Goal: Information Seeking & Learning: Learn about a topic

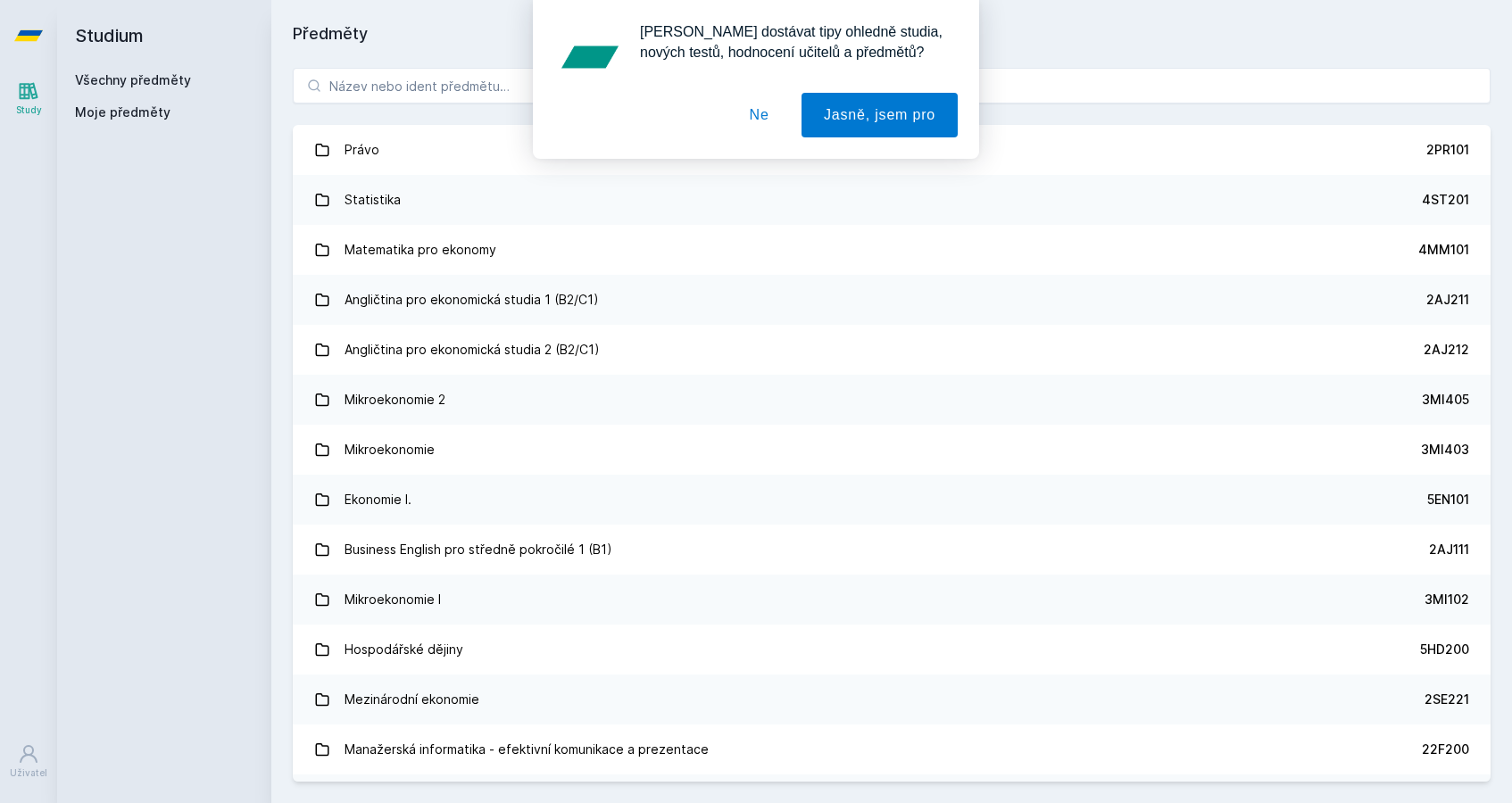
click at [471, 90] on div "[PERSON_NAME] dostávat tipy ohledně studia, nových testů, hodnocení učitelů a p…" at bounding box center [756, 79] width 1512 height 159
click at [749, 111] on button "Ne" at bounding box center [760, 116] width 65 height 45
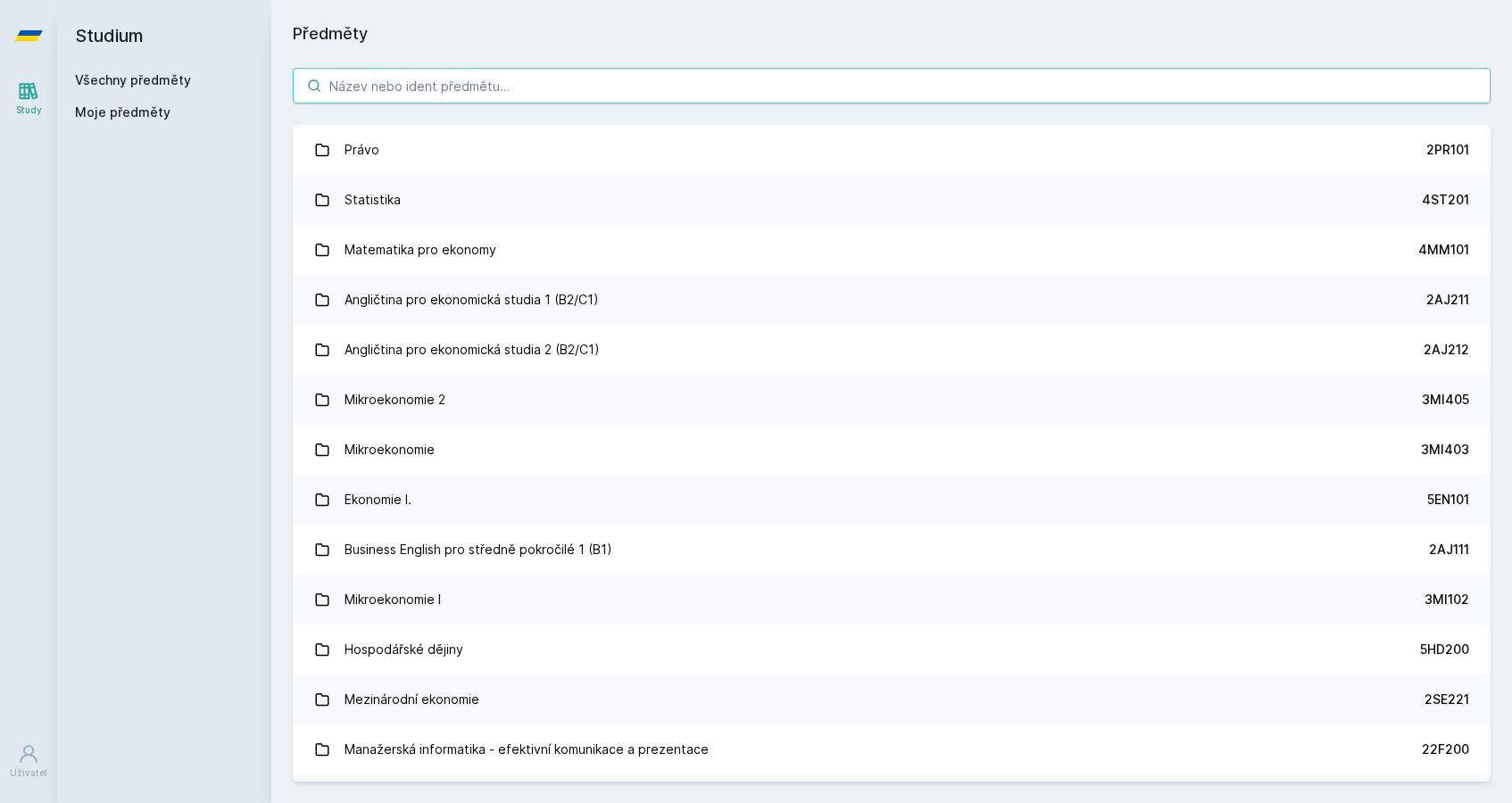
click at [494, 86] on input "search" at bounding box center [891, 85] width 1198 height 35
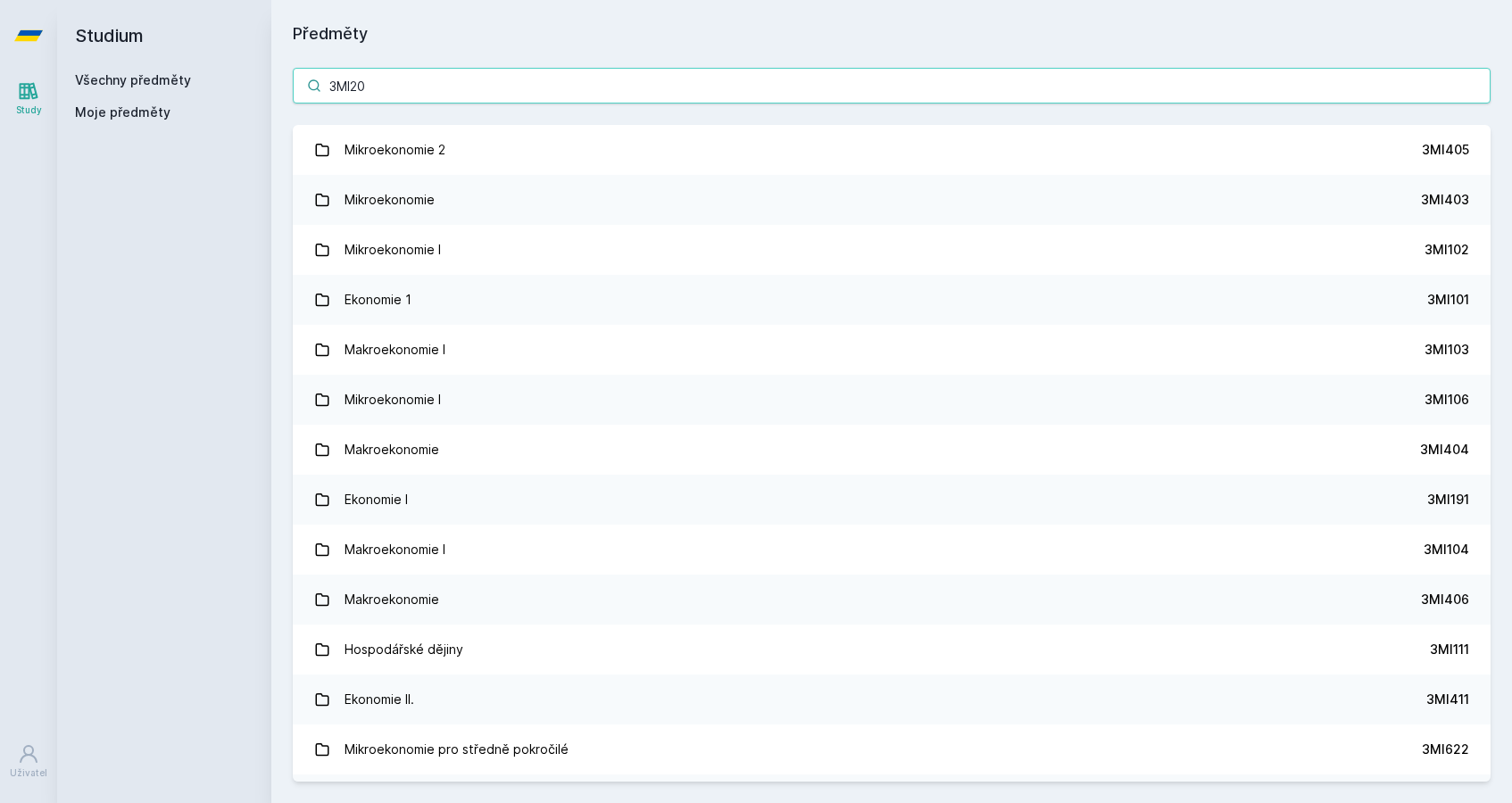
type input "3MI204"
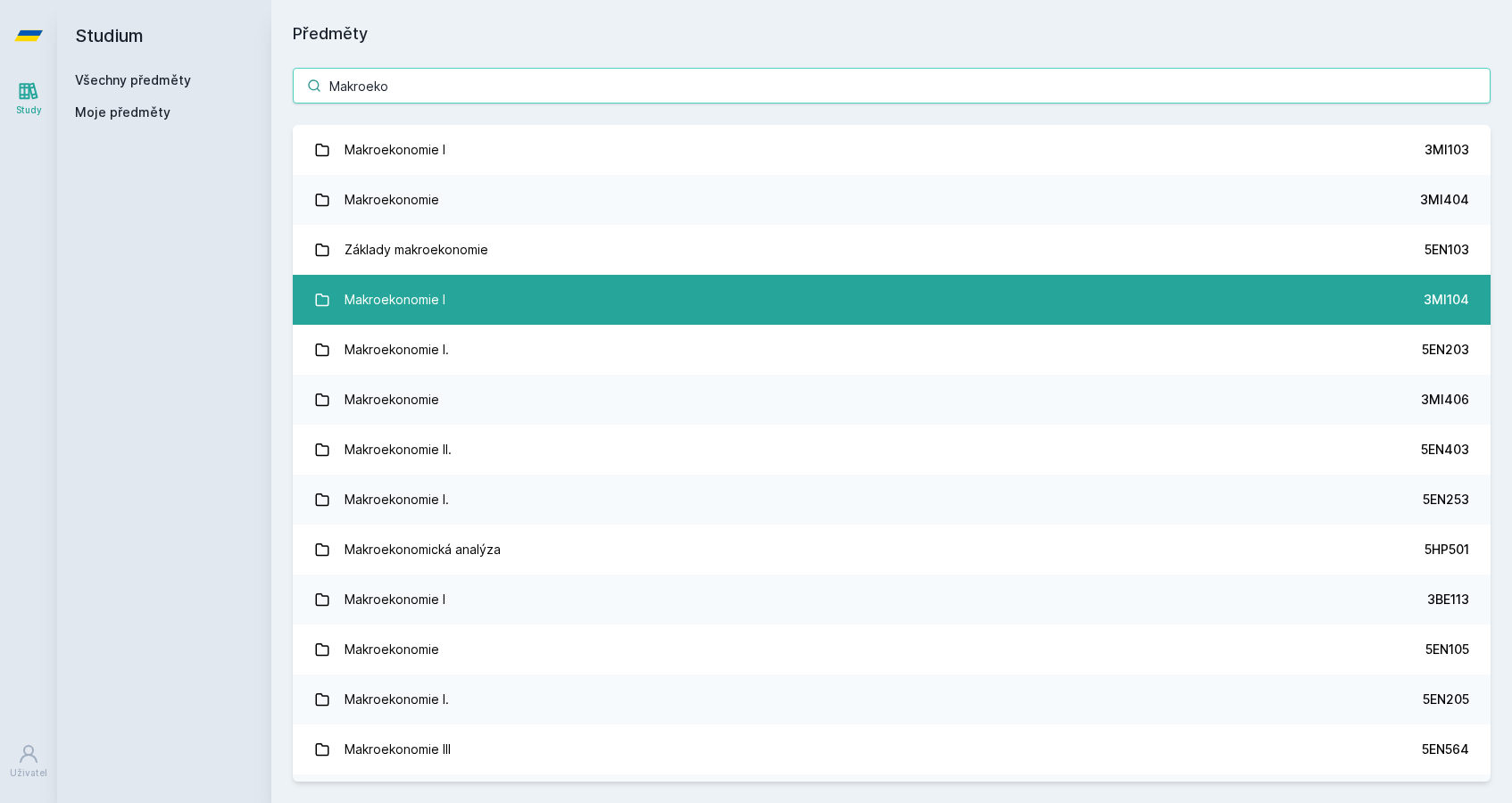
type input "Makroeko"
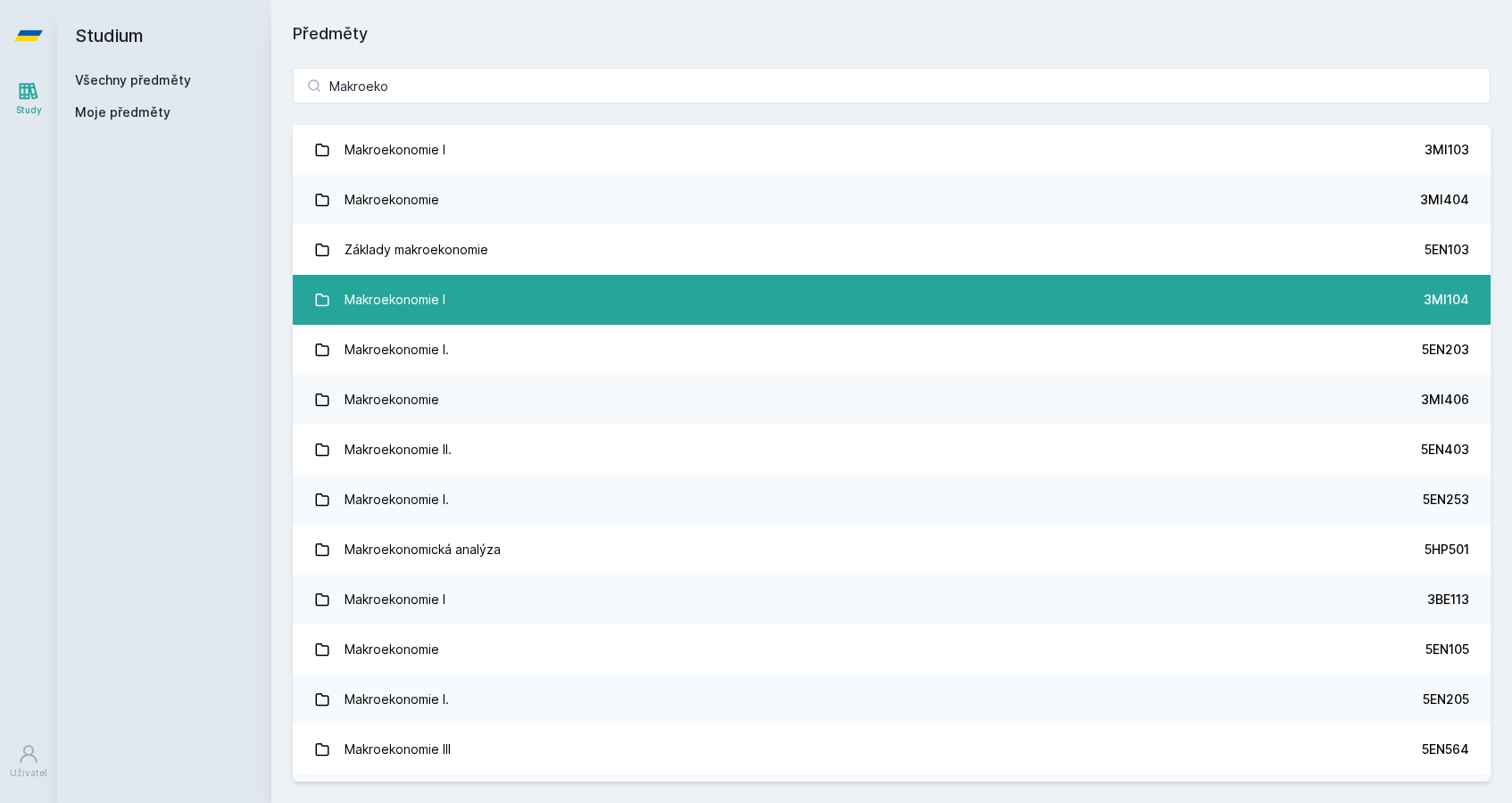
click at [470, 299] on link "Makroekonomie I 3MI104" at bounding box center [891, 300] width 1198 height 50
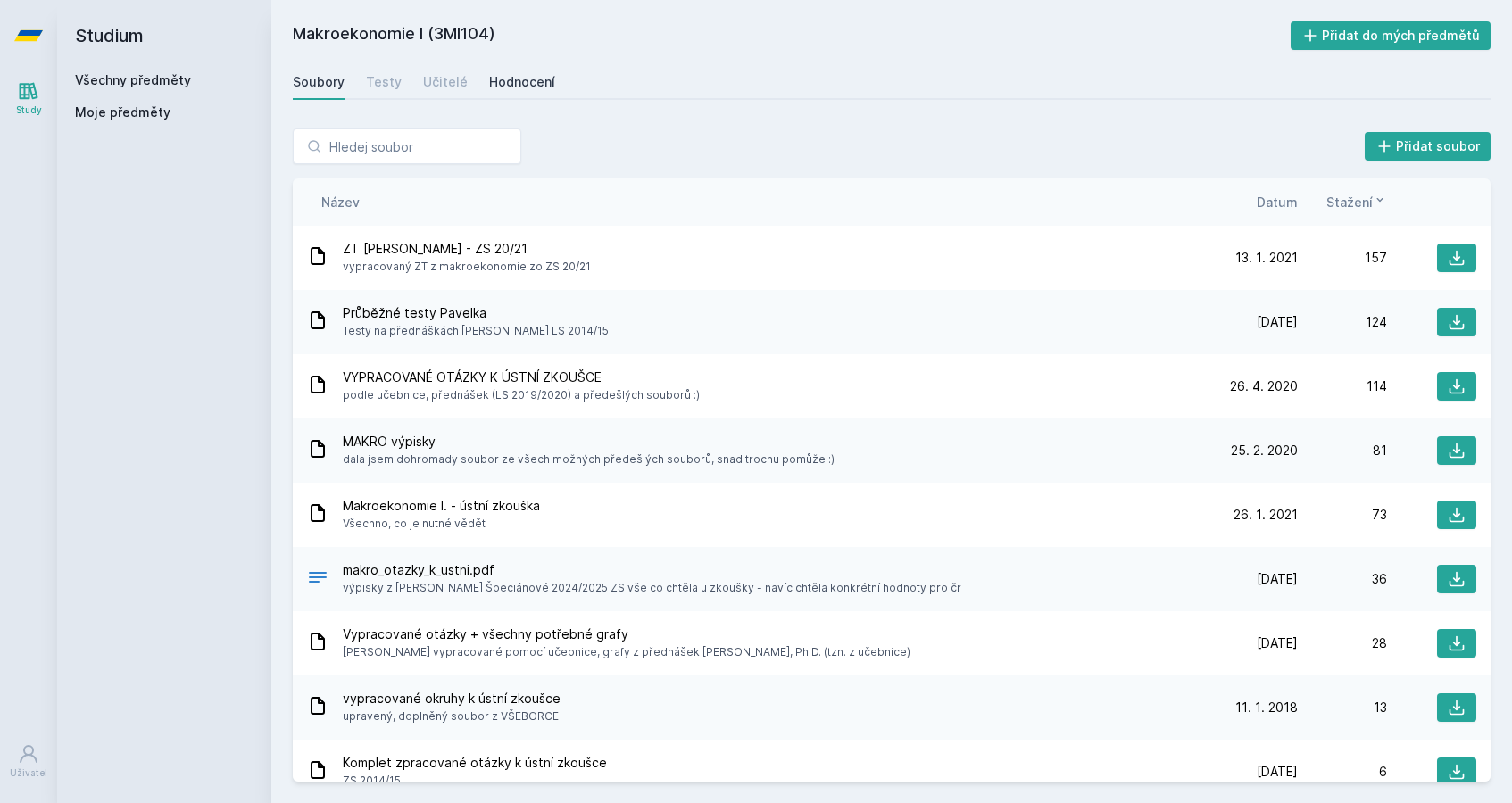
click at [511, 80] on div "Hodnocení" at bounding box center [521, 82] width 66 height 18
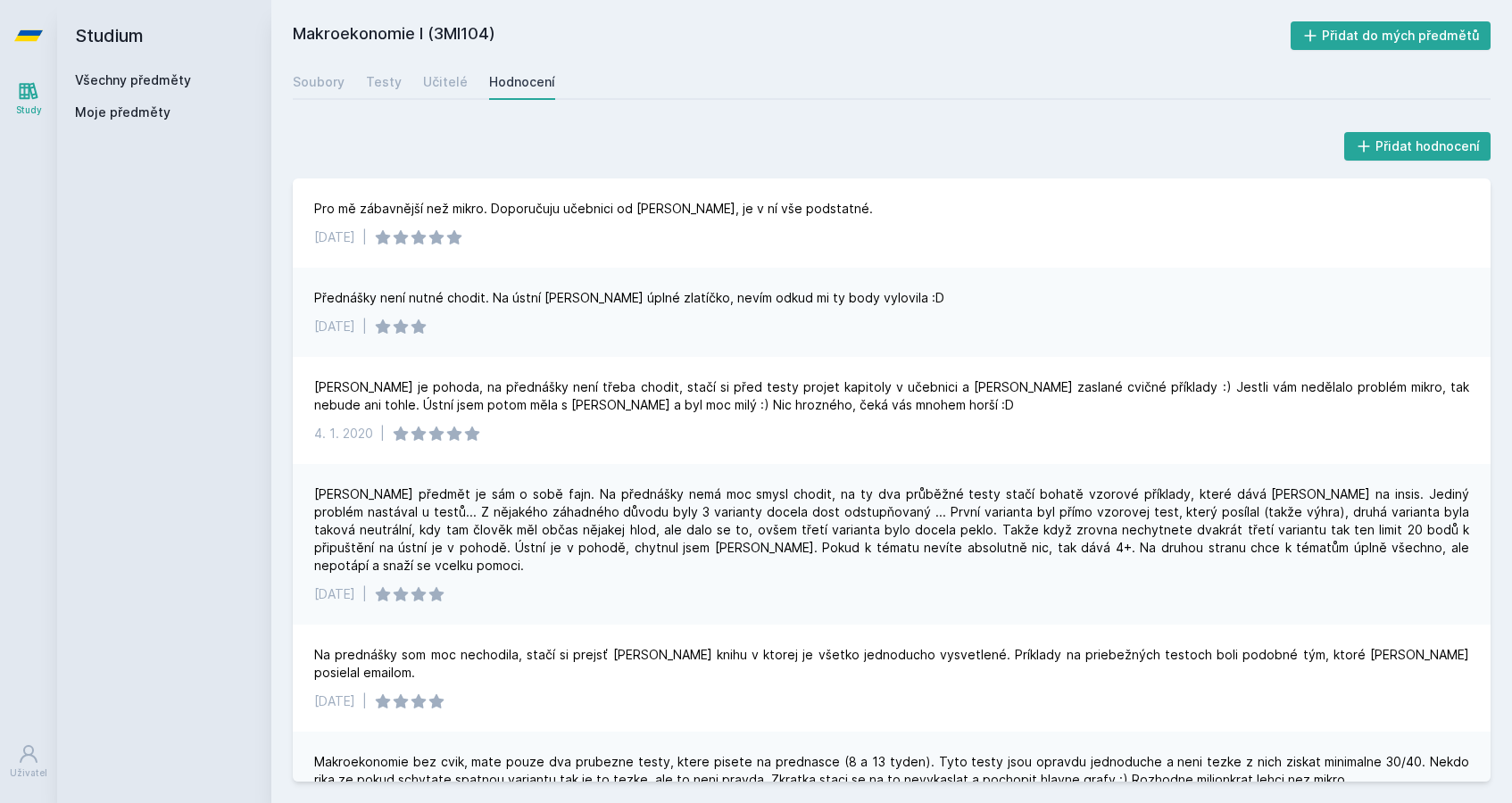
click at [399, 89] on div "Soubory Testy Učitelé Hodnocení" at bounding box center [891, 82] width 1198 height 35
click at [387, 89] on div "Testy" at bounding box center [384, 82] width 35 height 18
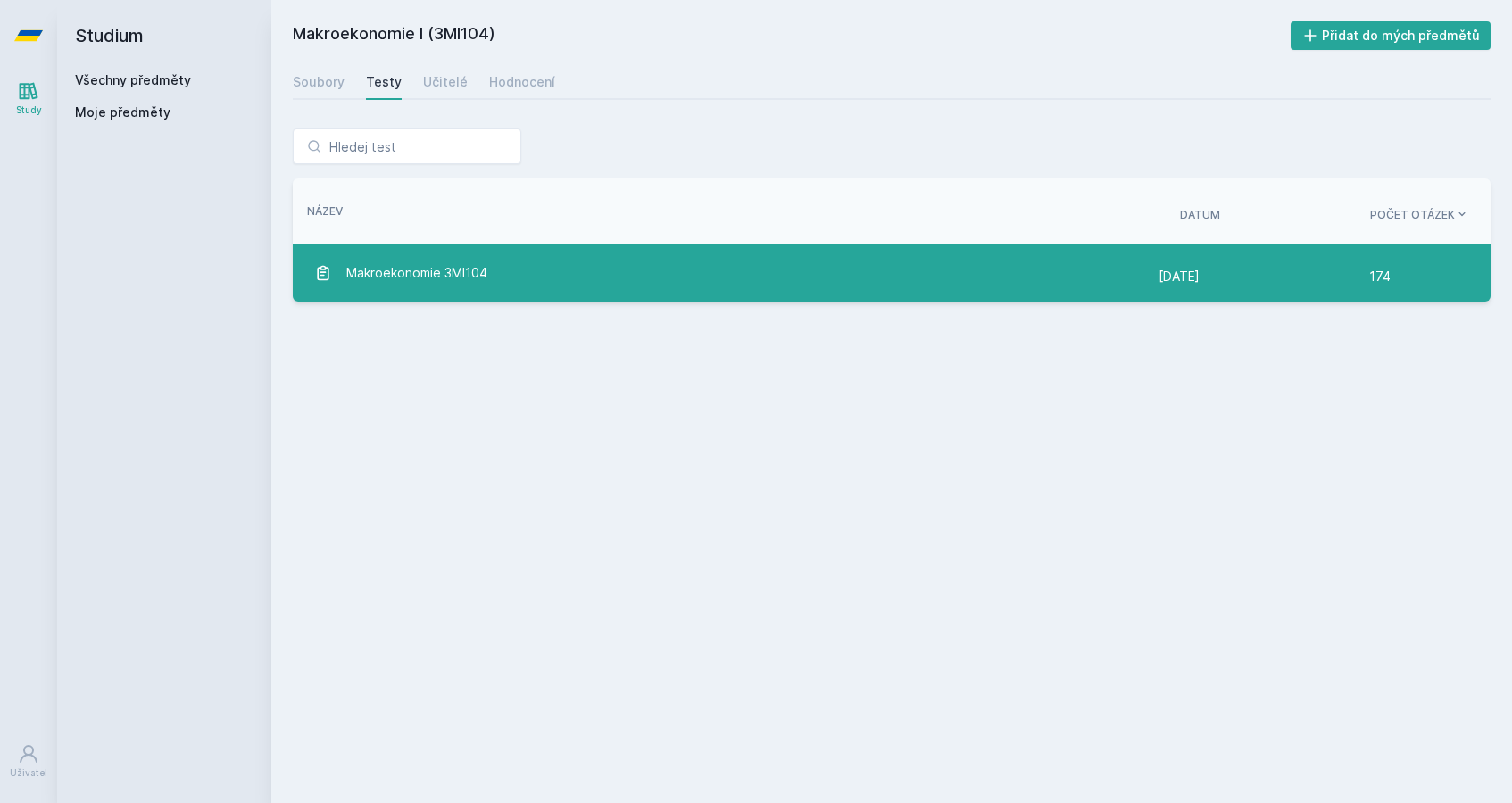
click at [439, 268] on span "Makroekonomie 3MI104" at bounding box center [417, 273] width 141 height 35
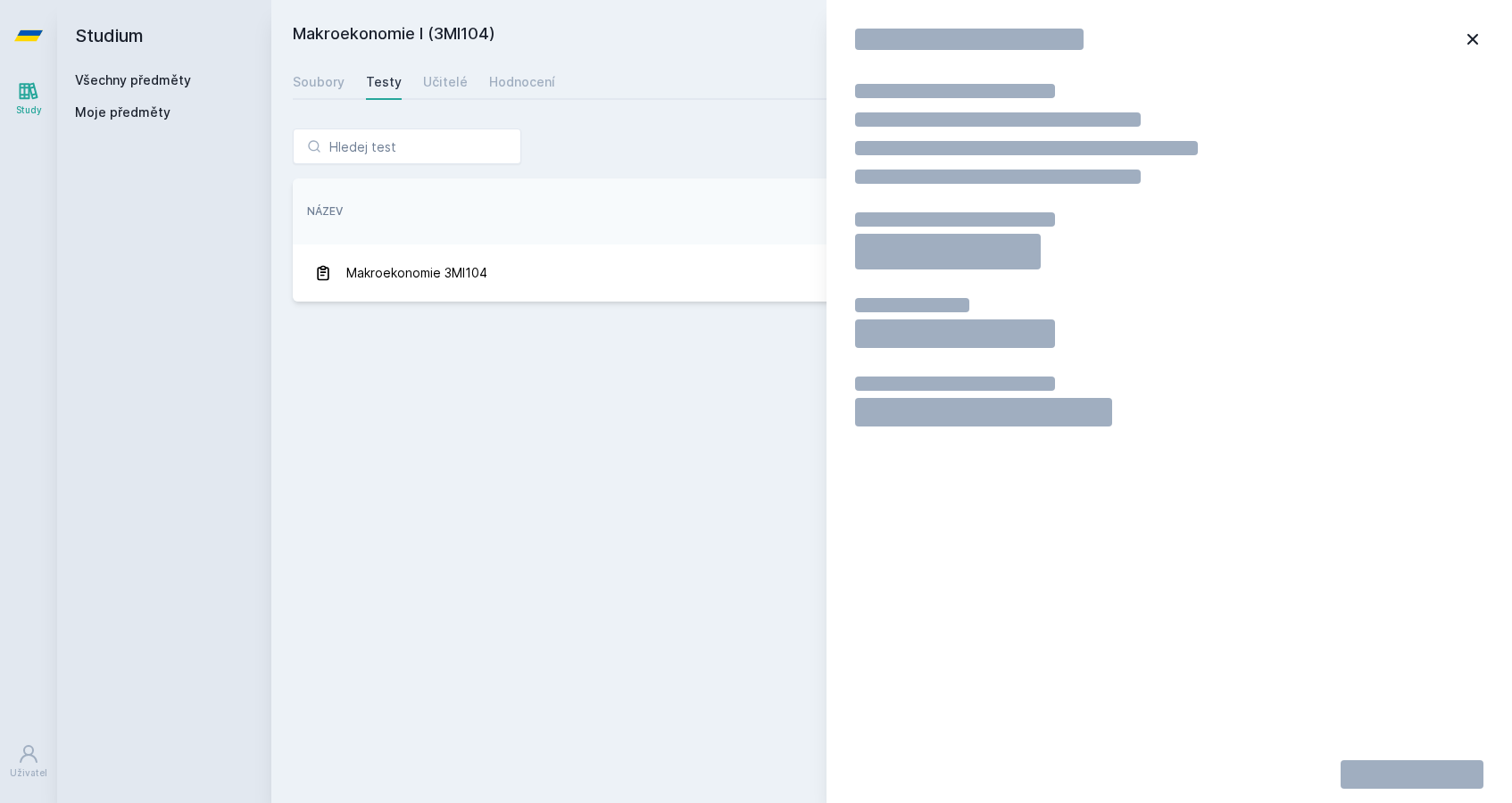
click at [1476, 45] on icon at bounding box center [1473, 39] width 22 height 22
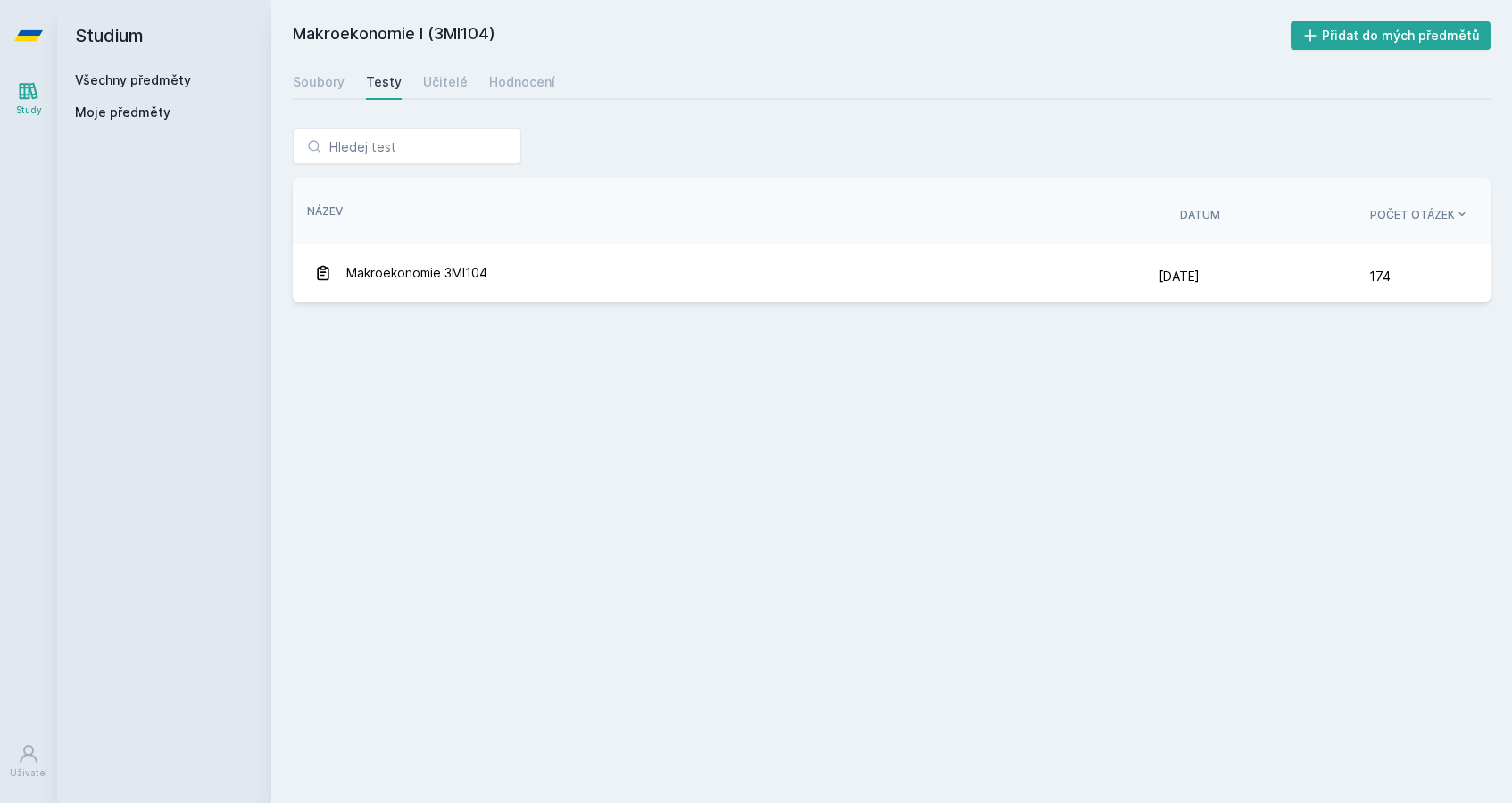
click at [470, 80] on div "Soubory Testy Učitelé Hodnocení" at bounding box center [891, 82] width 1198 height 35
click at [461, 81] on div "Soubory Testy Učitelé Hodnocení" at bounding box center [891, 82] width 1198 height 35
click at [456, 81] on div "Učitelé" at bounding box center [446, 82] width 45 height 18
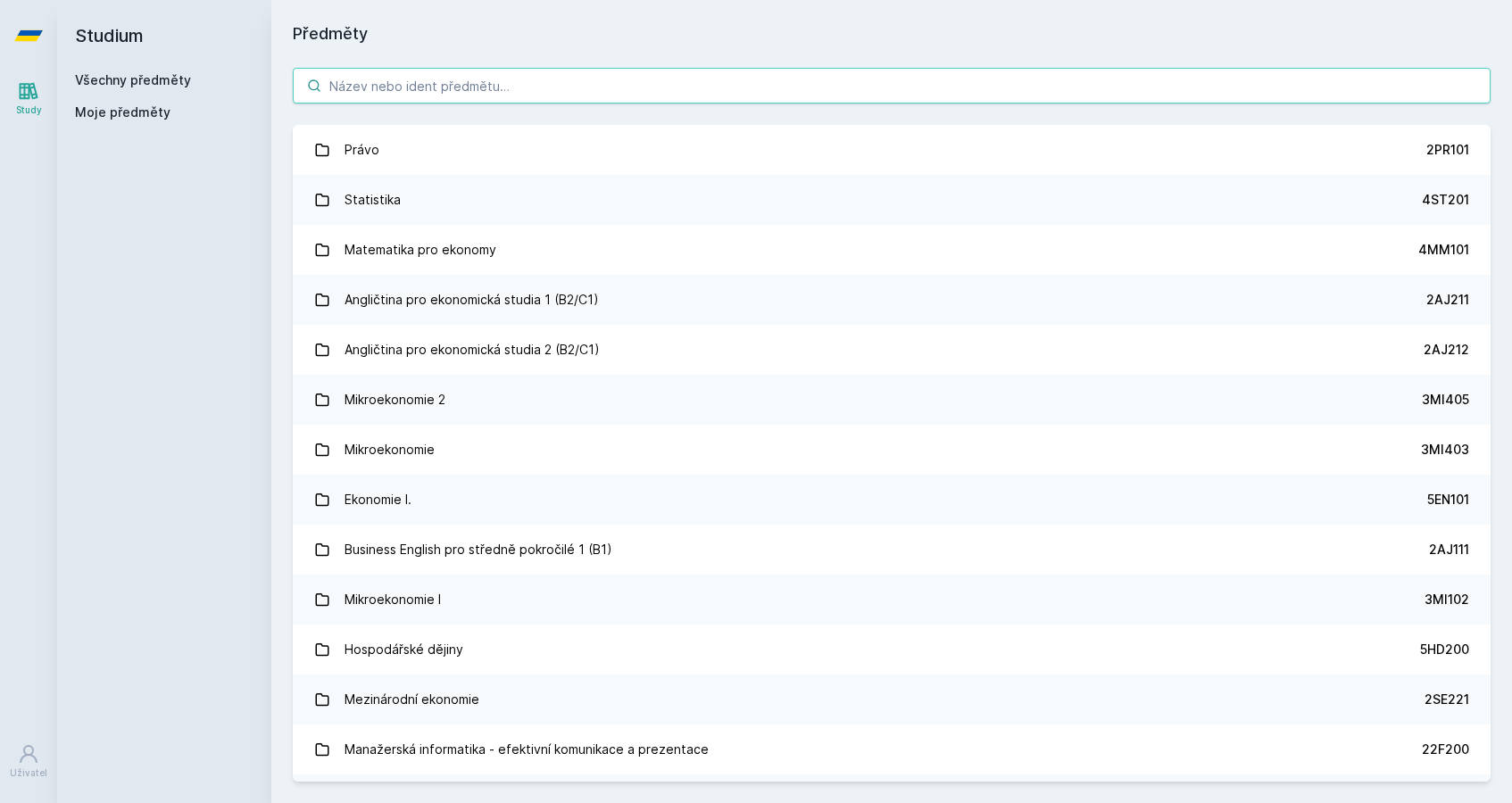
click at [464, 85] on input "search" at bounding box center [891, 85] width 1198 height 35
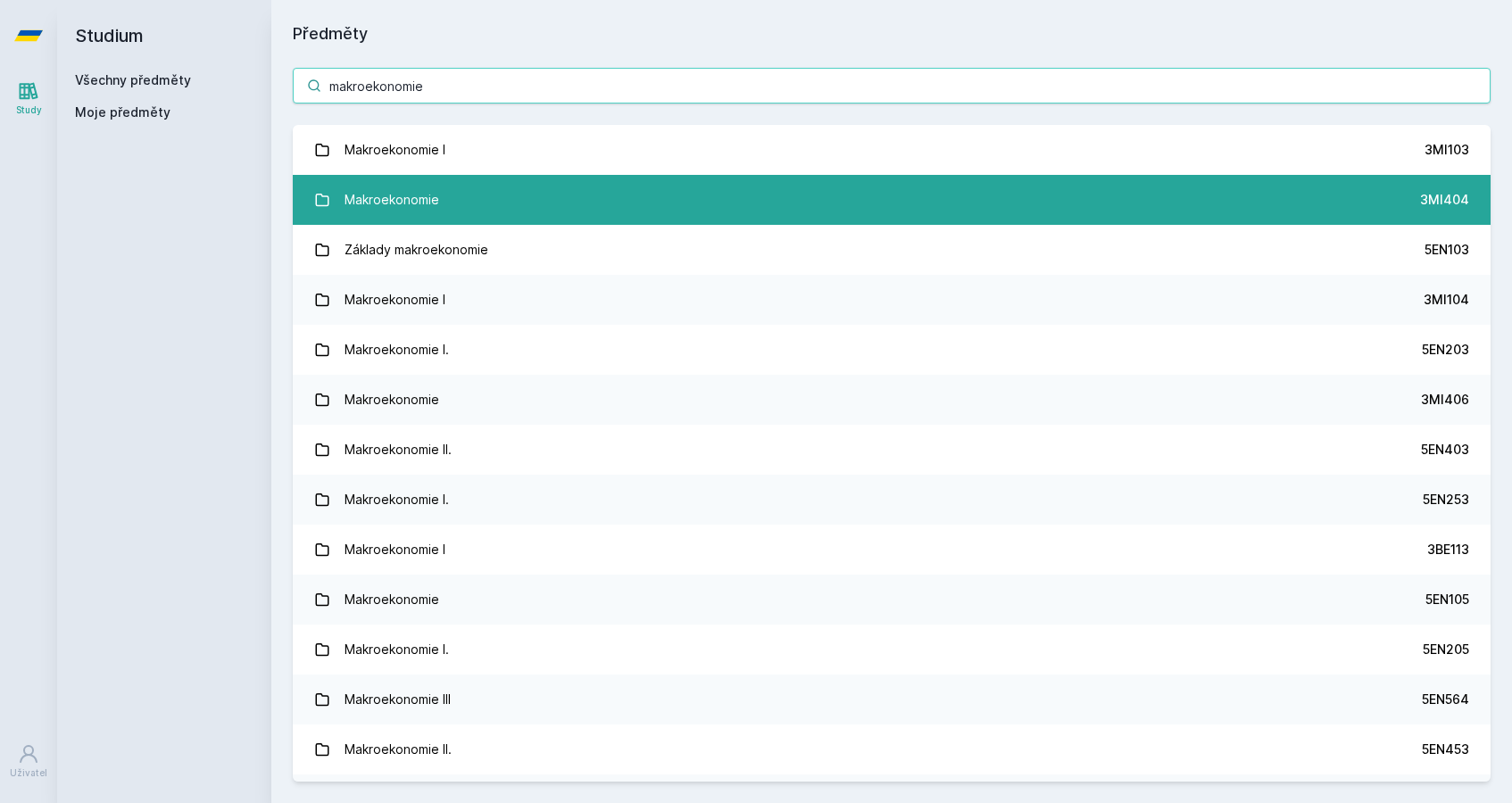
type input "makroekonomie"
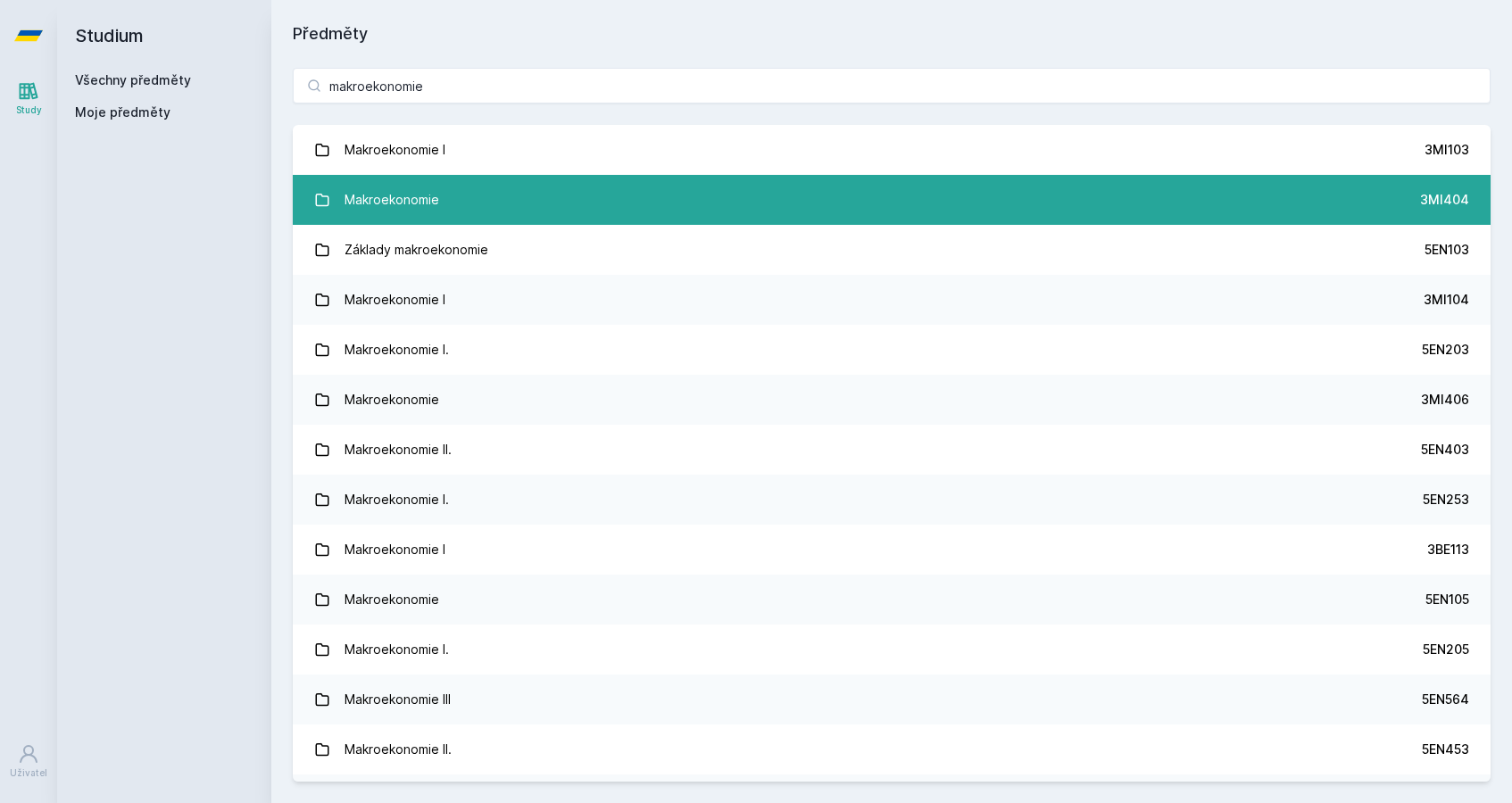
click at [507, 190] on link "Makroekonomie 3MI404" at bounding box center [891, 200] width 1198 height 50
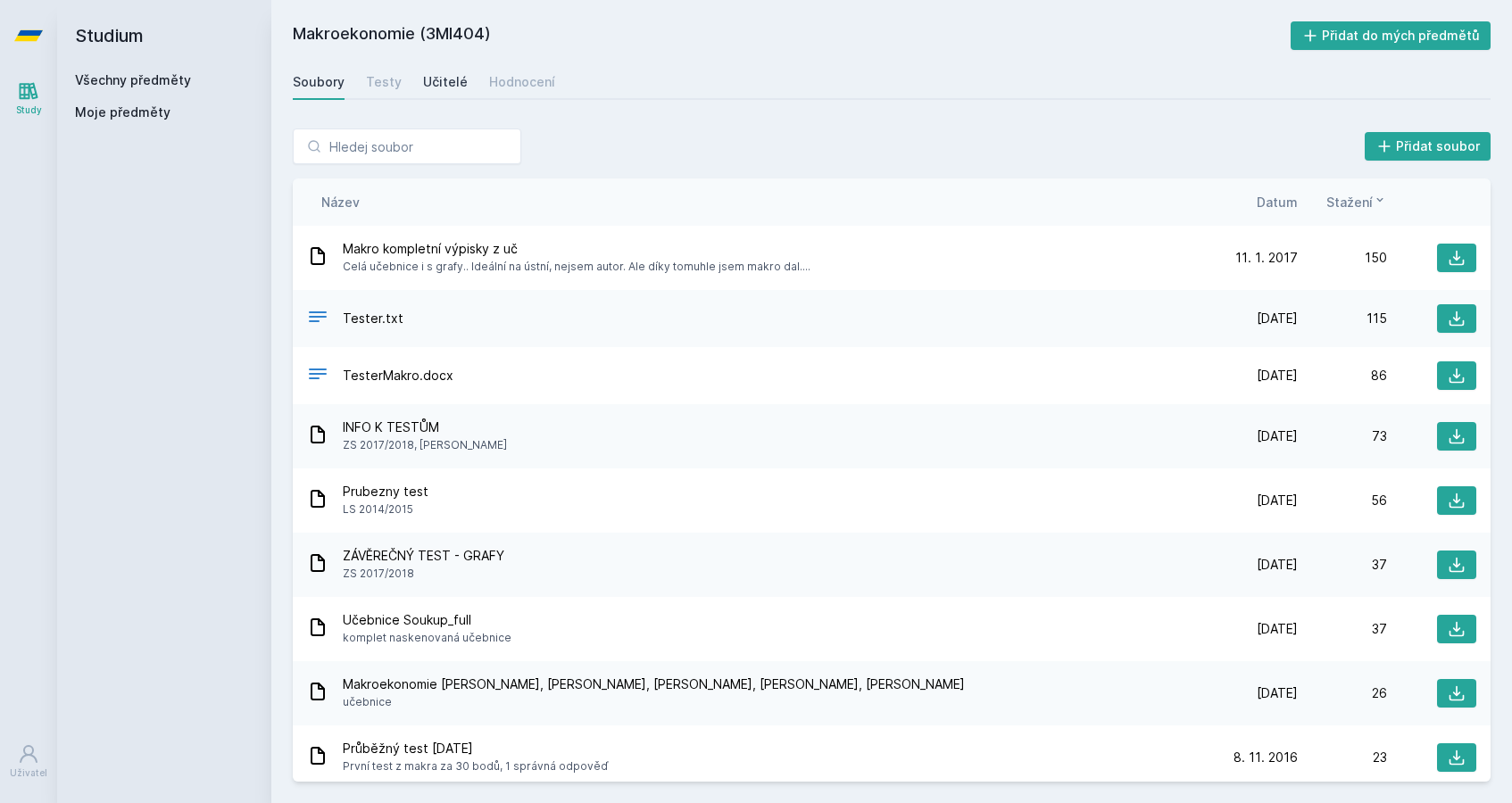
click at [449, 82] on div "Učitelé" at bounding box center [446, 82] width 45 height 18
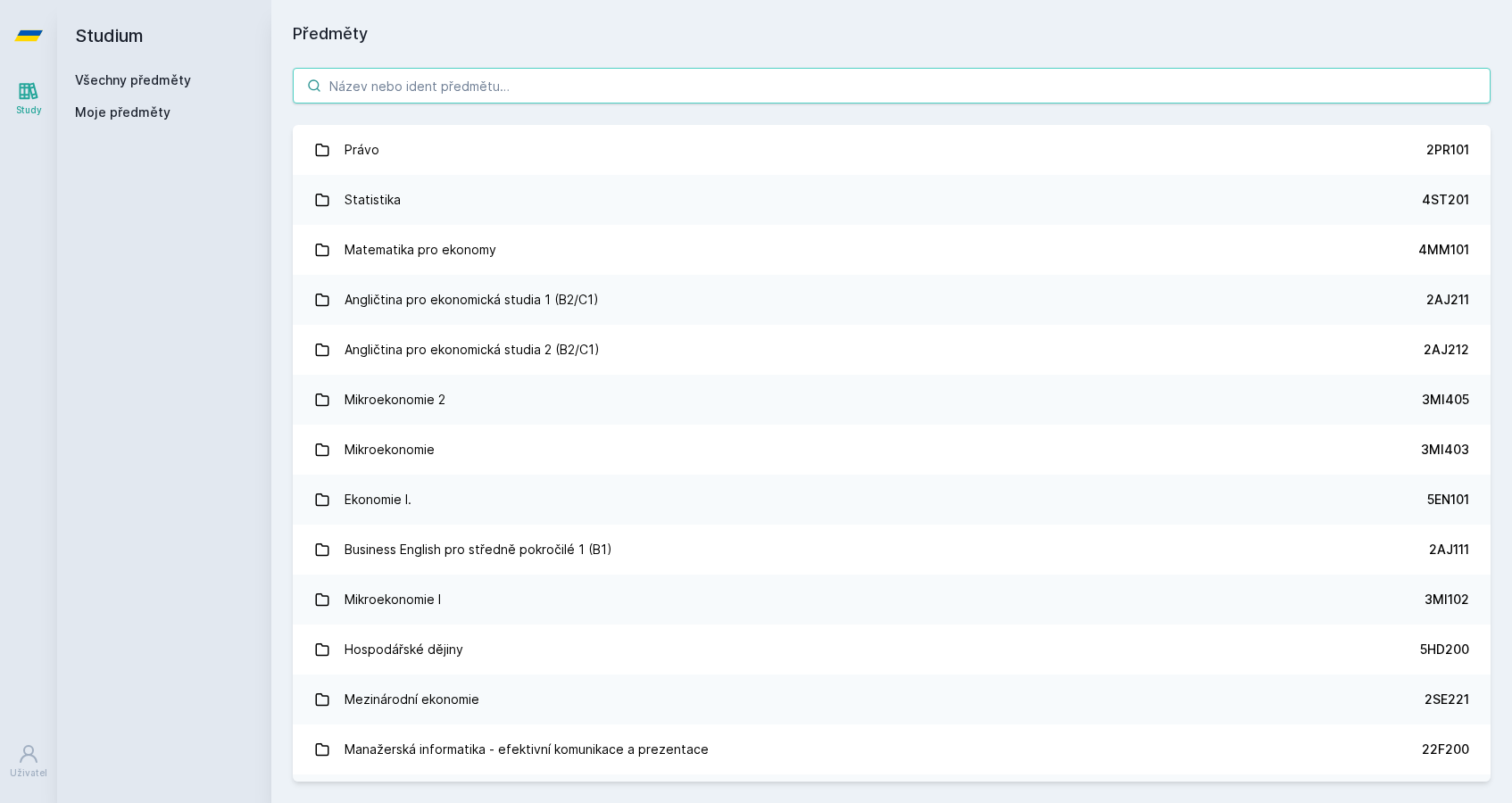
click at [393, 82] on input "search" at bounding box center [891, 85] width 1198 height 35
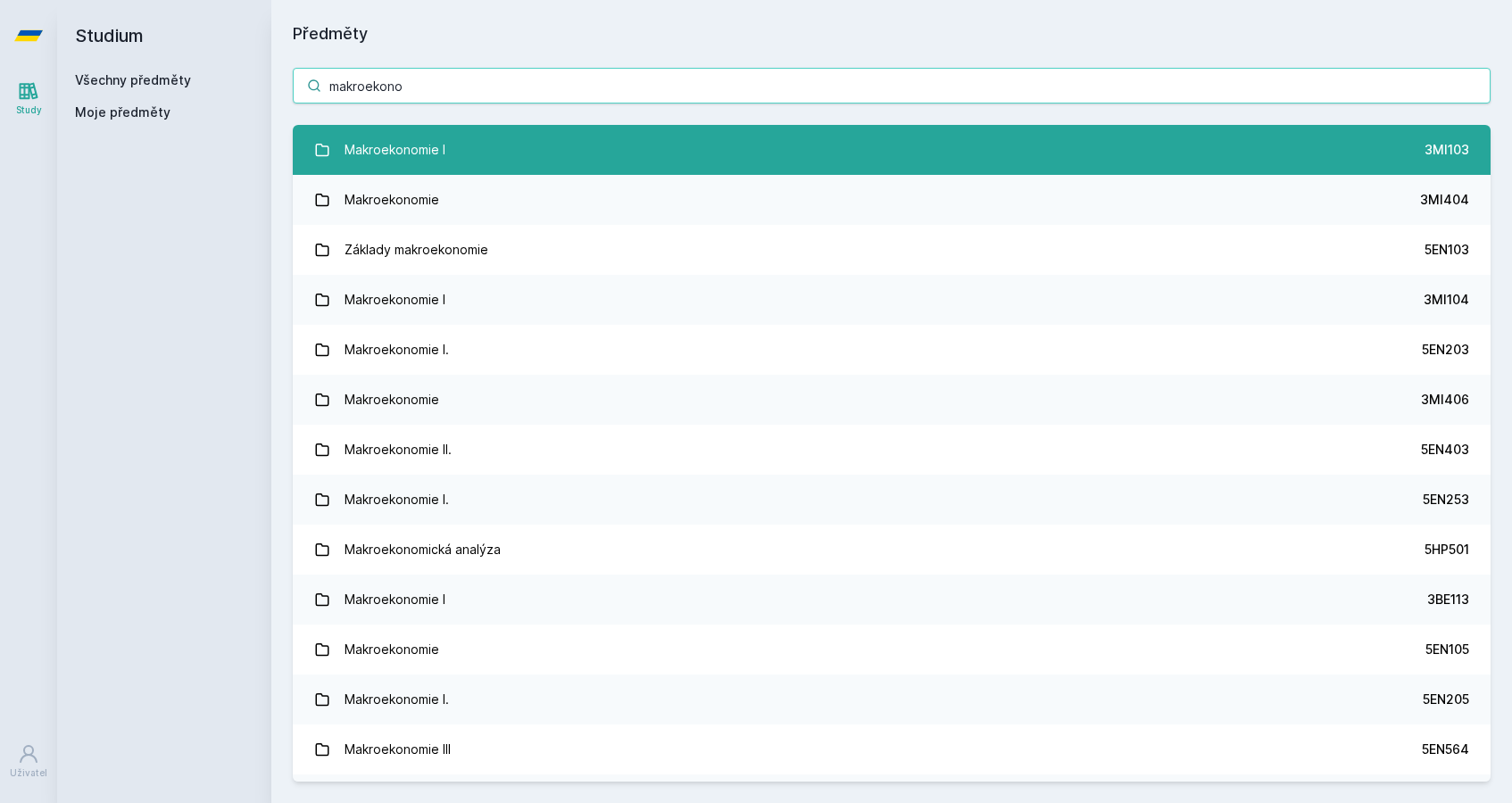
type input "makroekono"
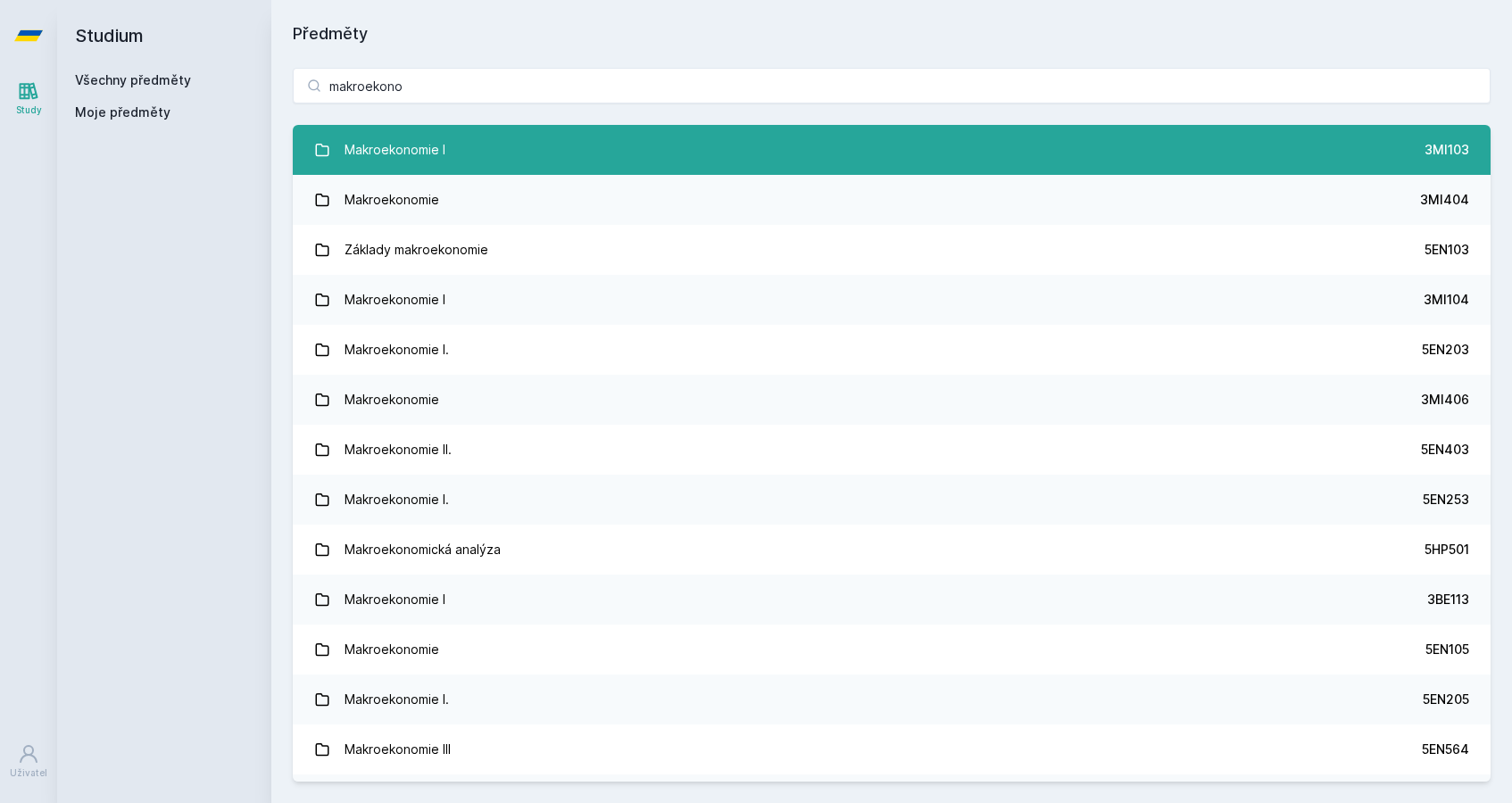
click at [439, 147] on div "Makroekonomie I" at bounding box center [395, 150] width 101 height 35
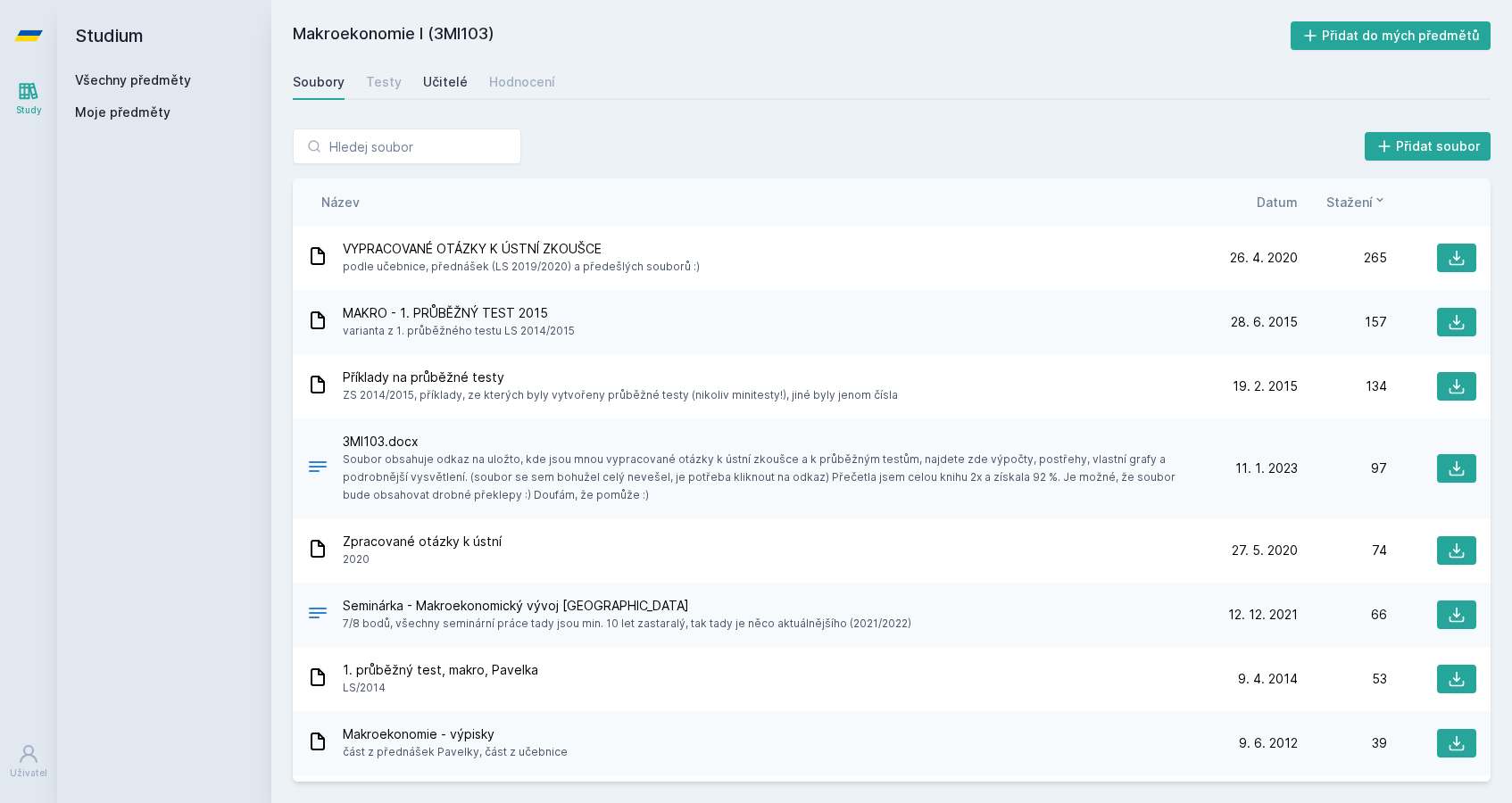
click at [444, 79] on div "Učitelé" at bounding box center [446, 82] width 45 height 18
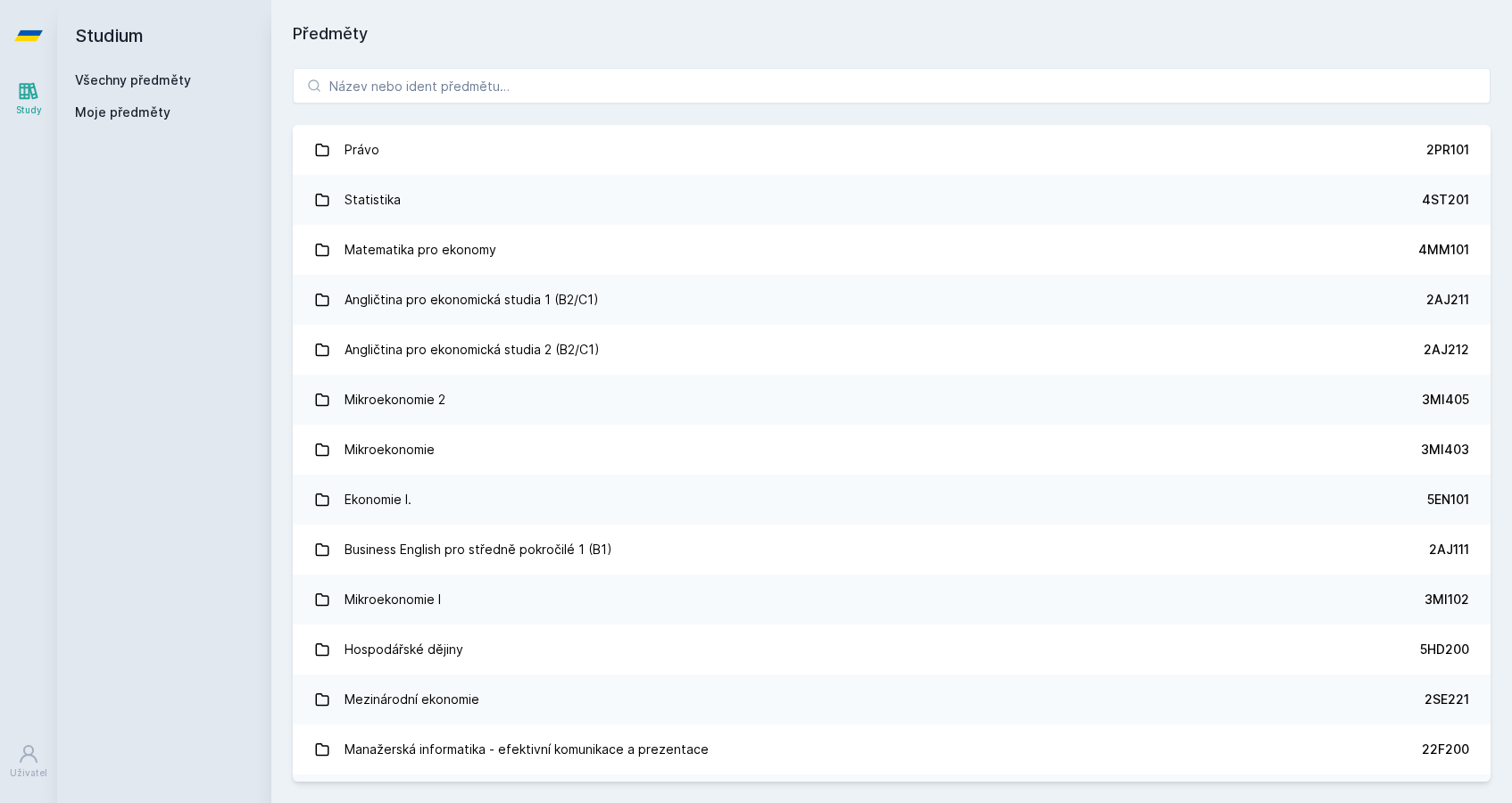
click at [356, 53] on div "Právo 2PR101 Statistika 4ST201 Matematika pro ekonomy 4MM101 Angličtina pro eko…" at bounding box center [891, 424] width 1241 height 757
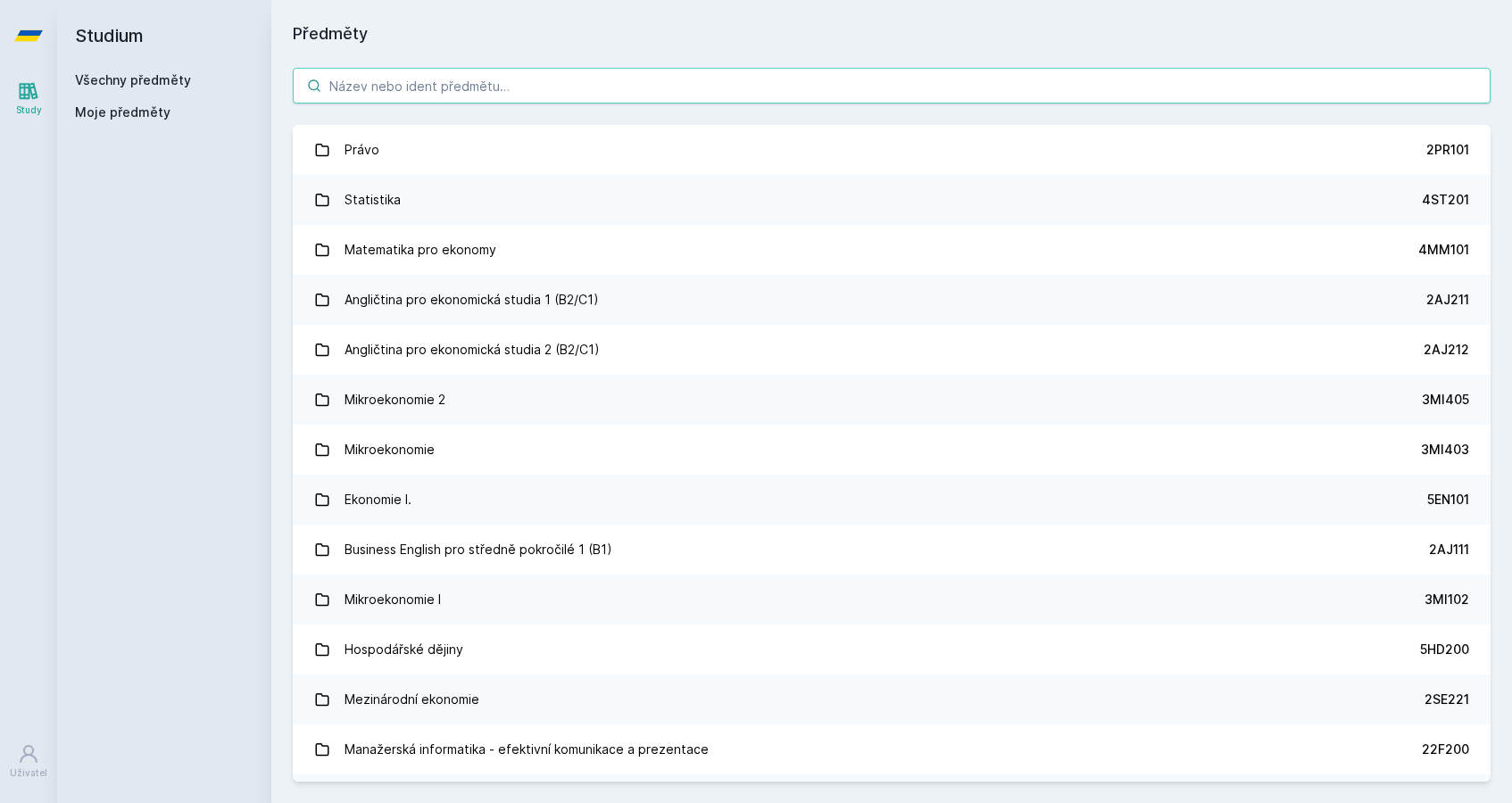
click at [359, 69] on input "search" at bounding box center [891, 85] width 1198 height 35
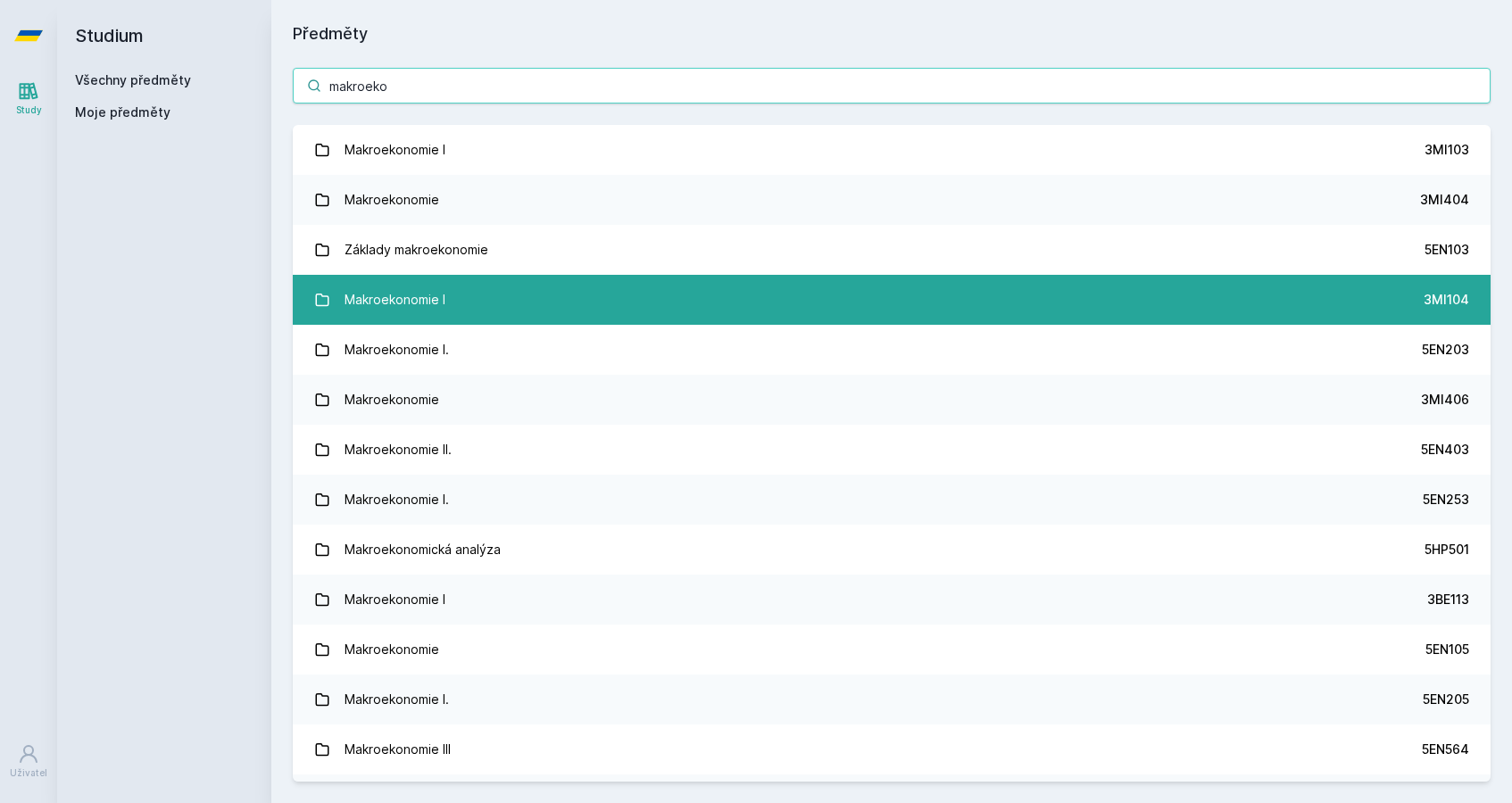
type input "makroeko"
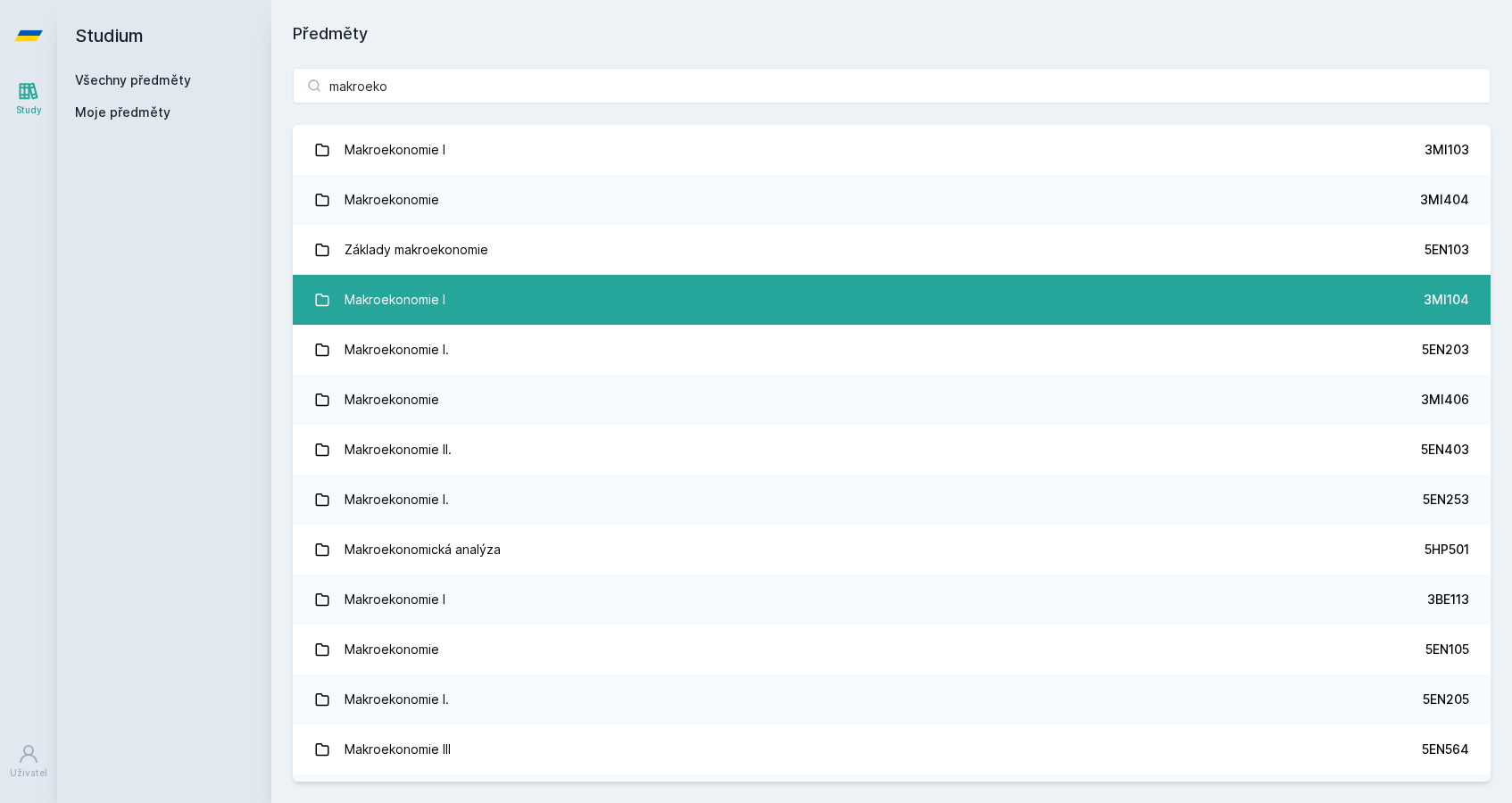
click at [497, 290] on link "Makroekonomie I 3MI104" at bounding box center [891, 300] width 1198 height 50
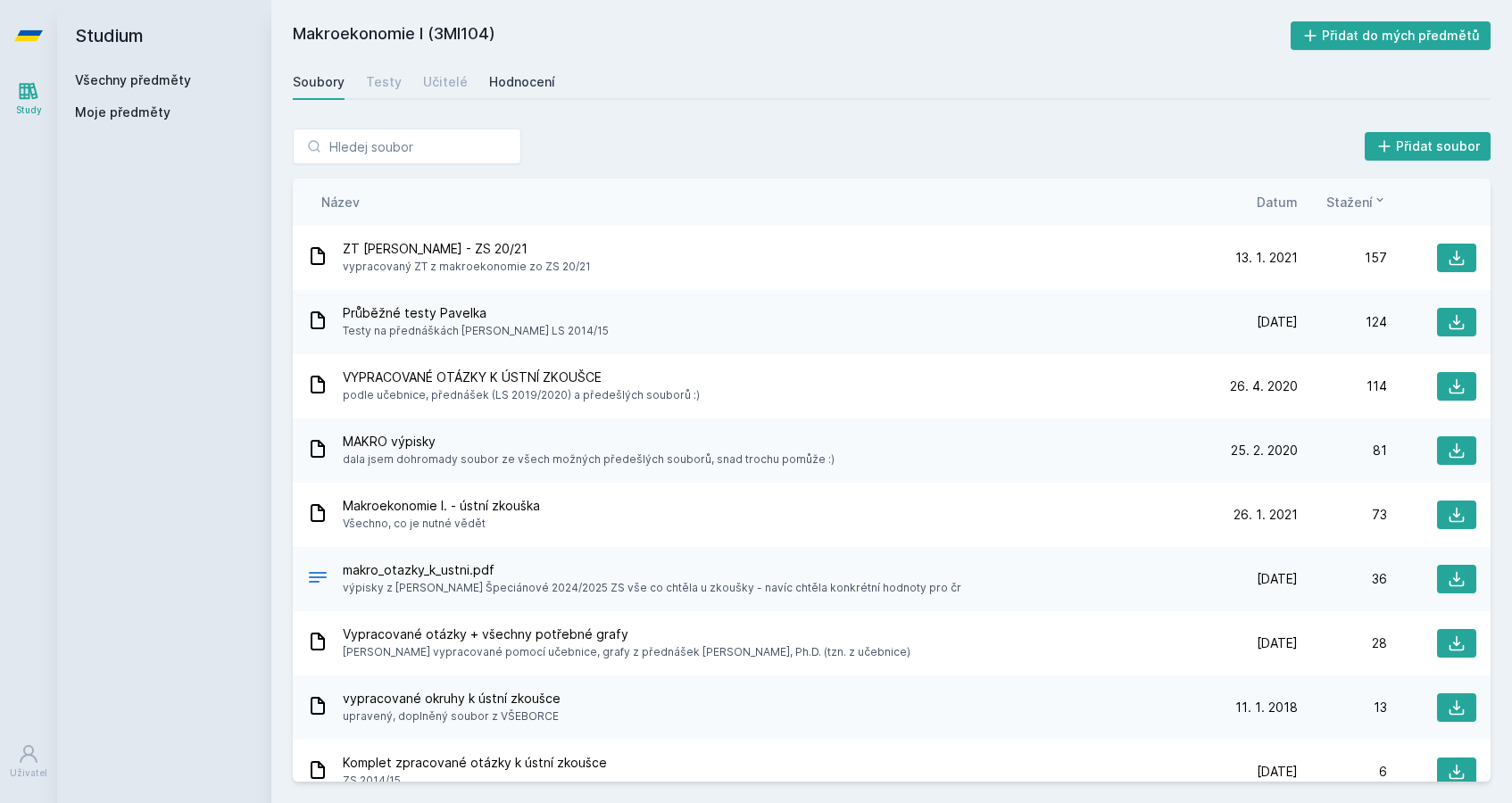
click at [517, 88] on div "Hodnocení" at bounding box center [521, 82] width 66 height 18
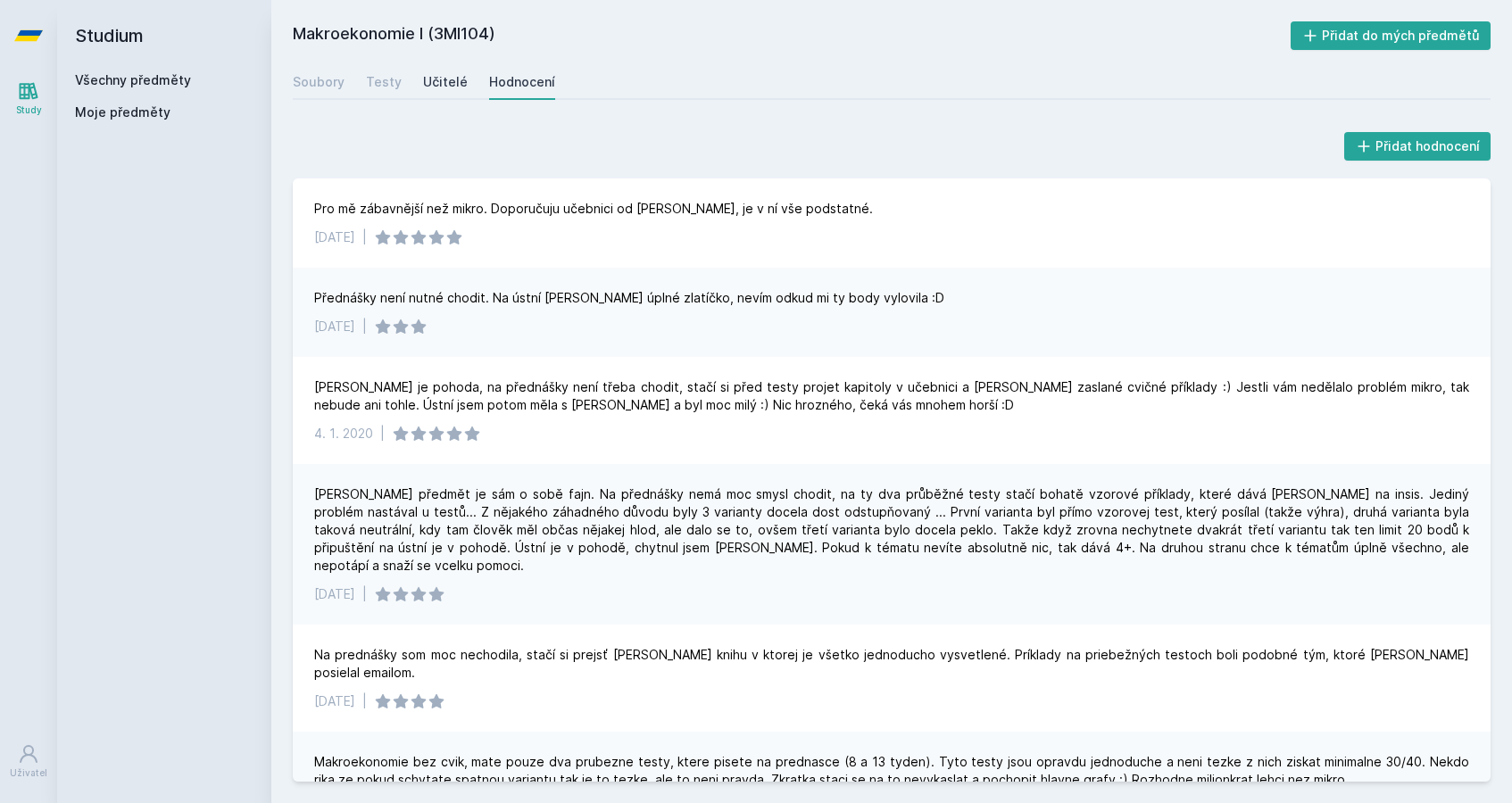
click at [444, 72] on link "Učitelé" at bounding box center [446, 82] width 45 height 35
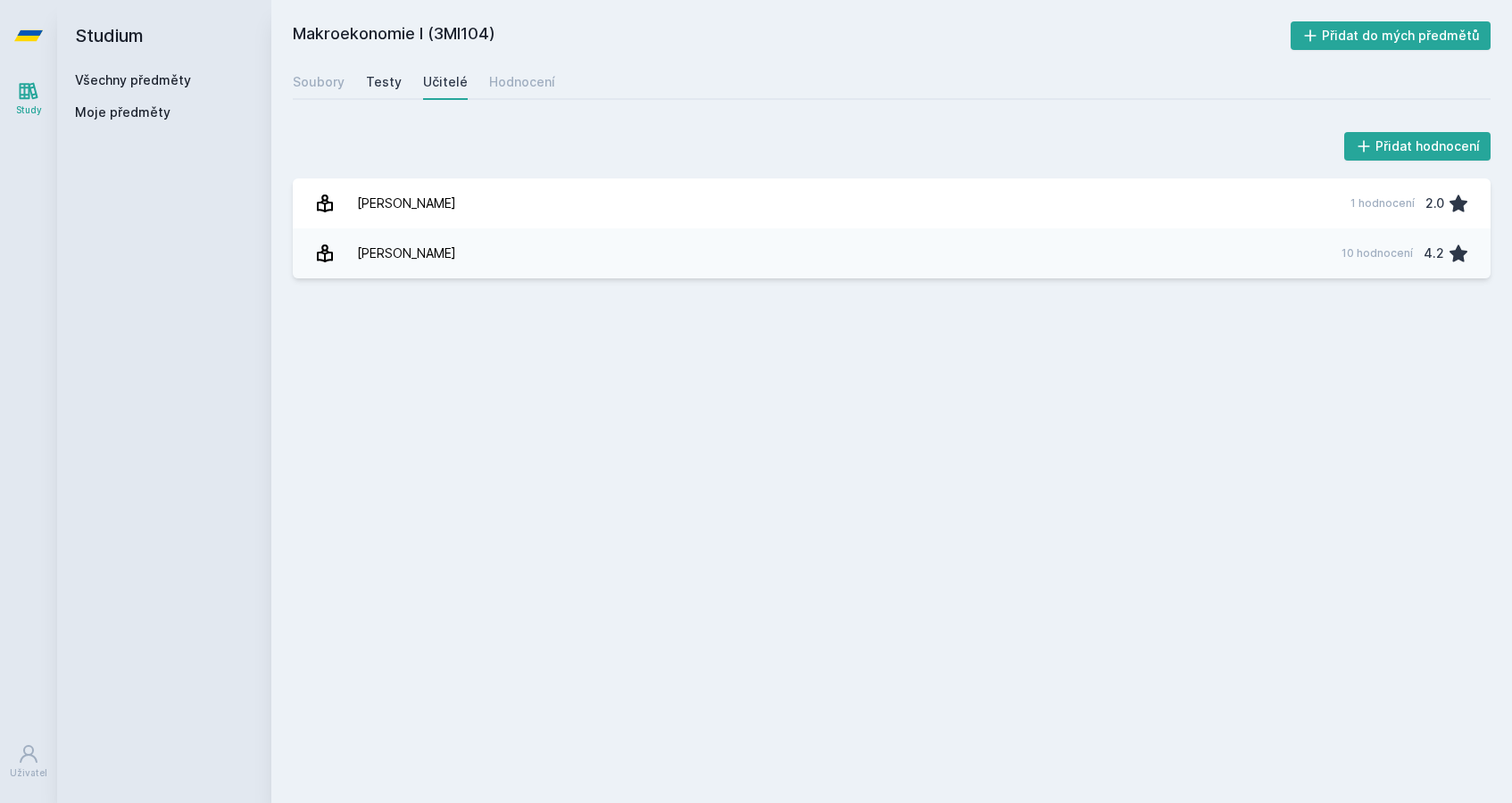
click at [391, 76] on div "Testy" at bounding box center [384, 82] width 35 height 18
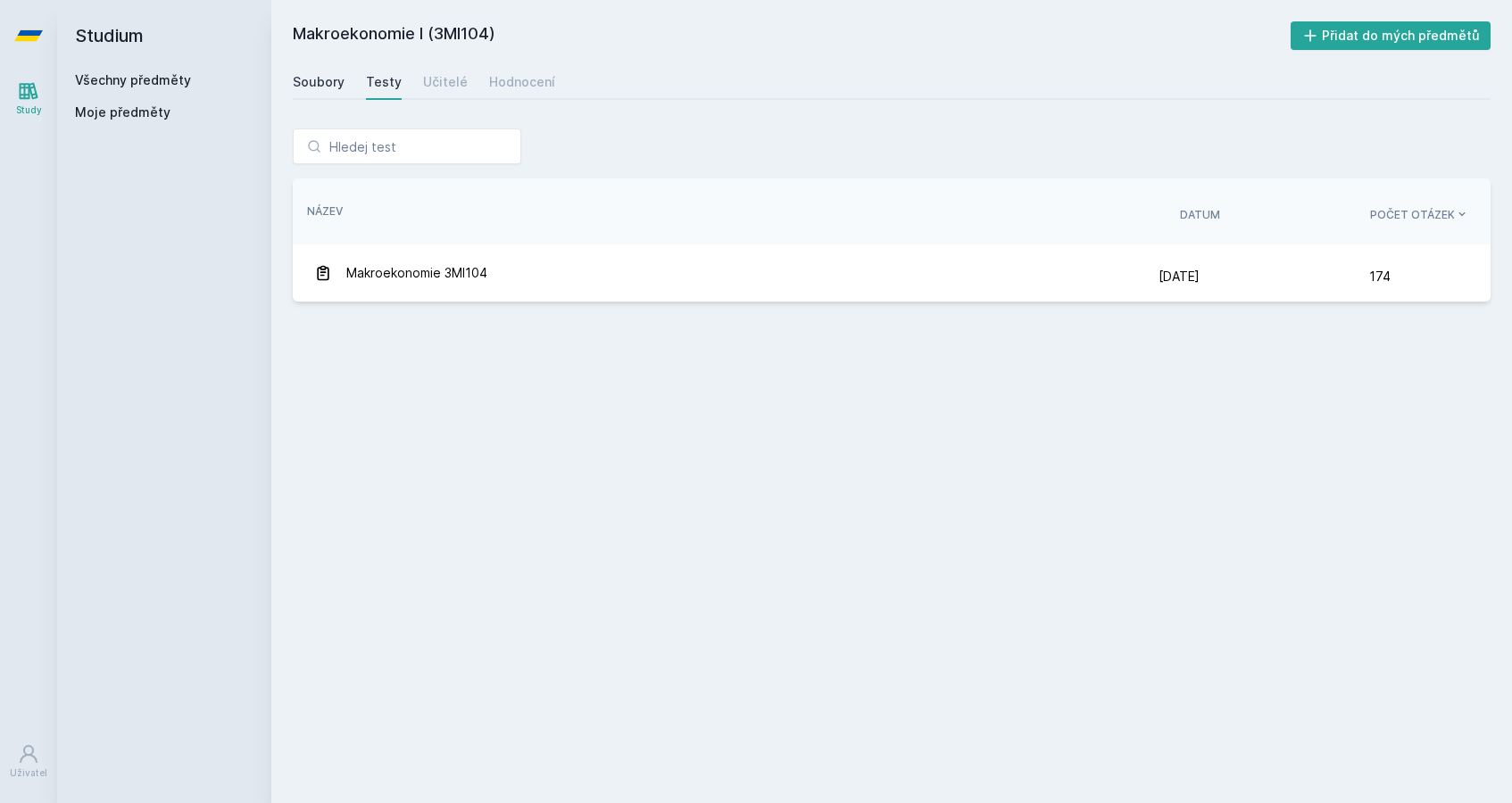
click at [327, 71] on link "Soubory" at bounding box center [318, 82] width 52 height 35
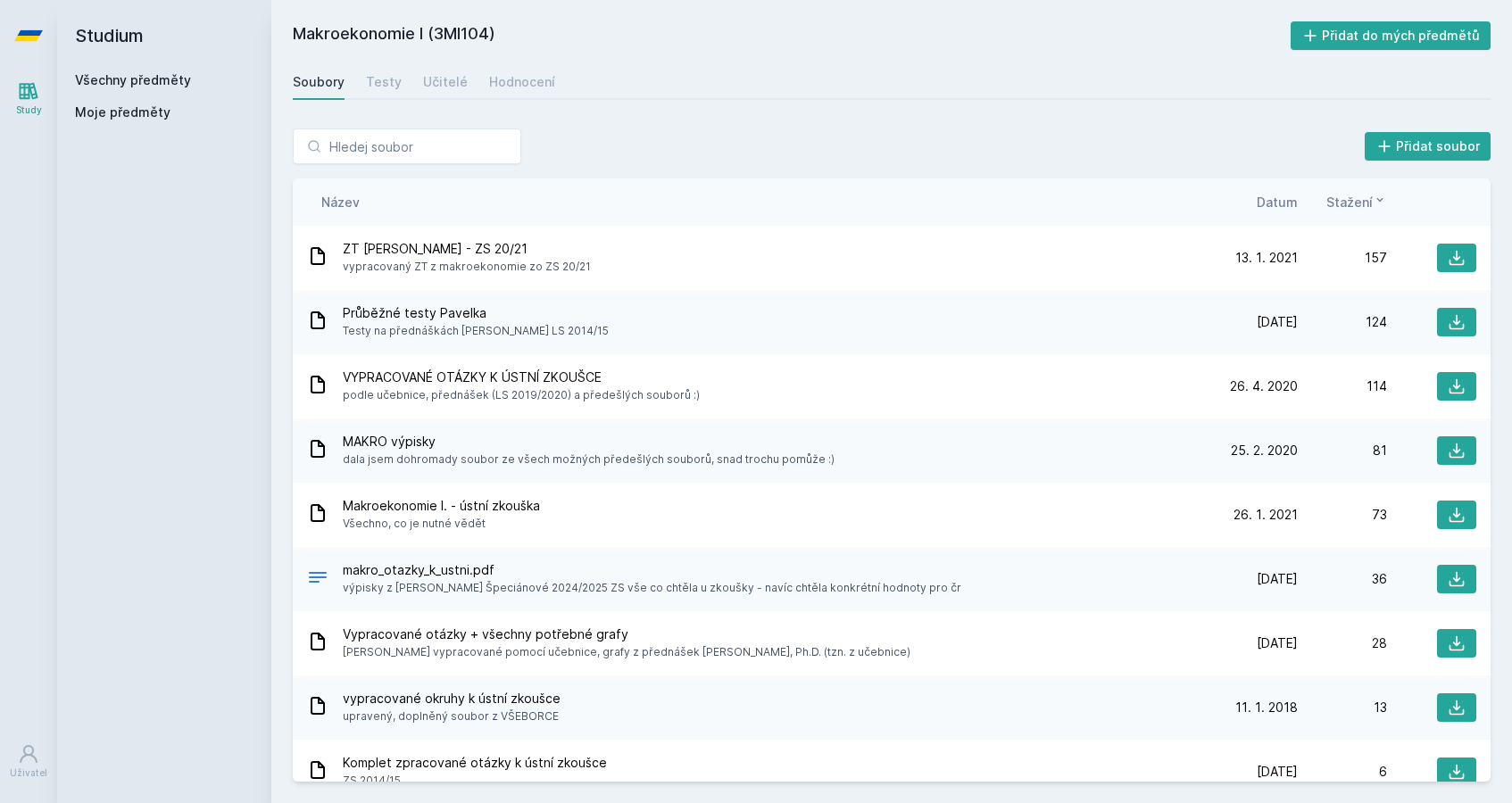
click at [1252, 198] on div "Datum" at bounding box center [1252, 202] width 89 height 19
click at [1282, 193] on span "Datum" at bounding box center [1277, 202] width 41 height 19
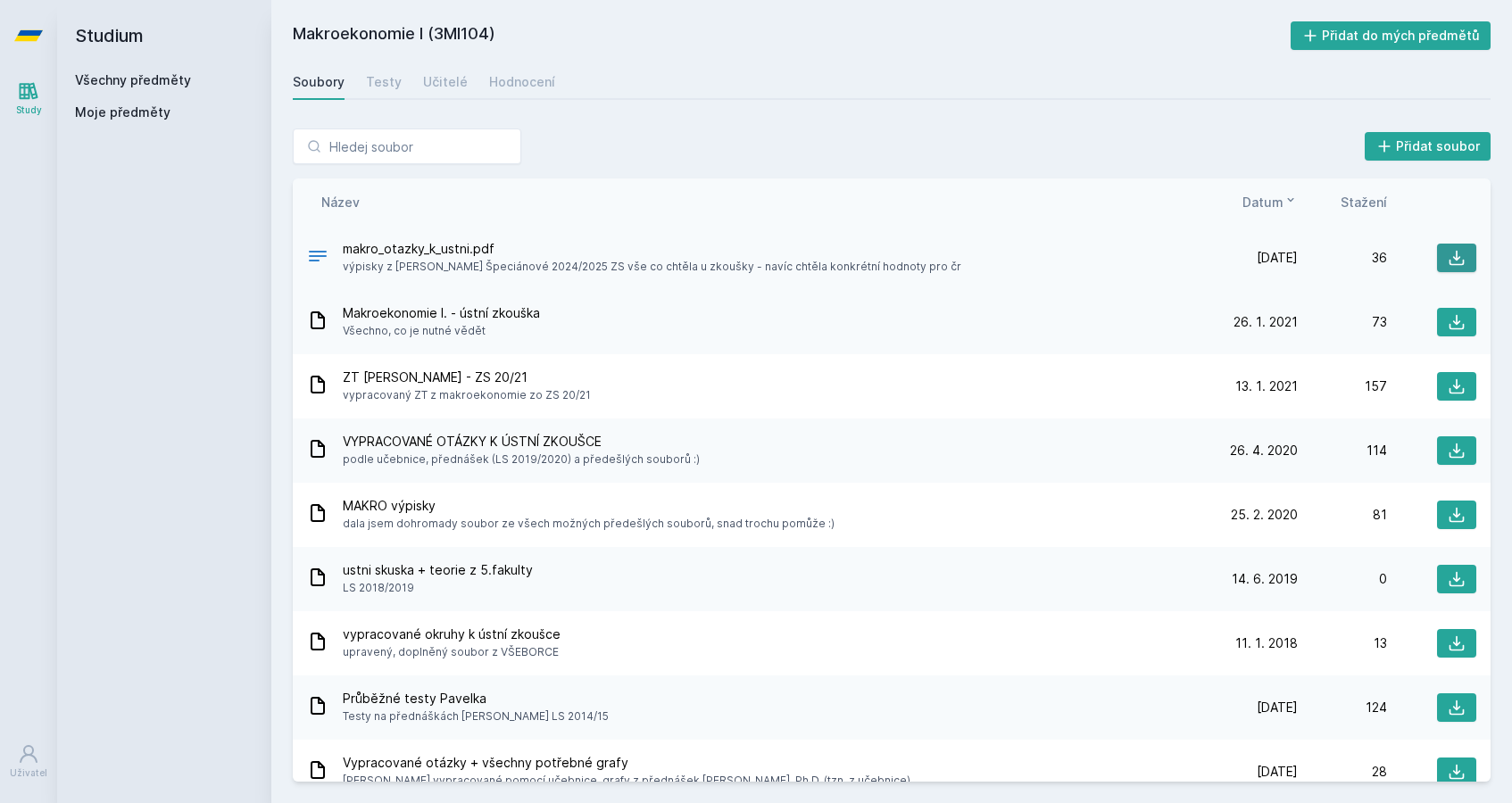
click at [1448, 258] on icon at bounding box center [1456, 258] width 18 height 18
click at [1456, 318] on icon at bounding box center [1456, 322] width 15 height 15
click at [1454, 313] on icon at bounding box center [1456, 322] width 18 height 18
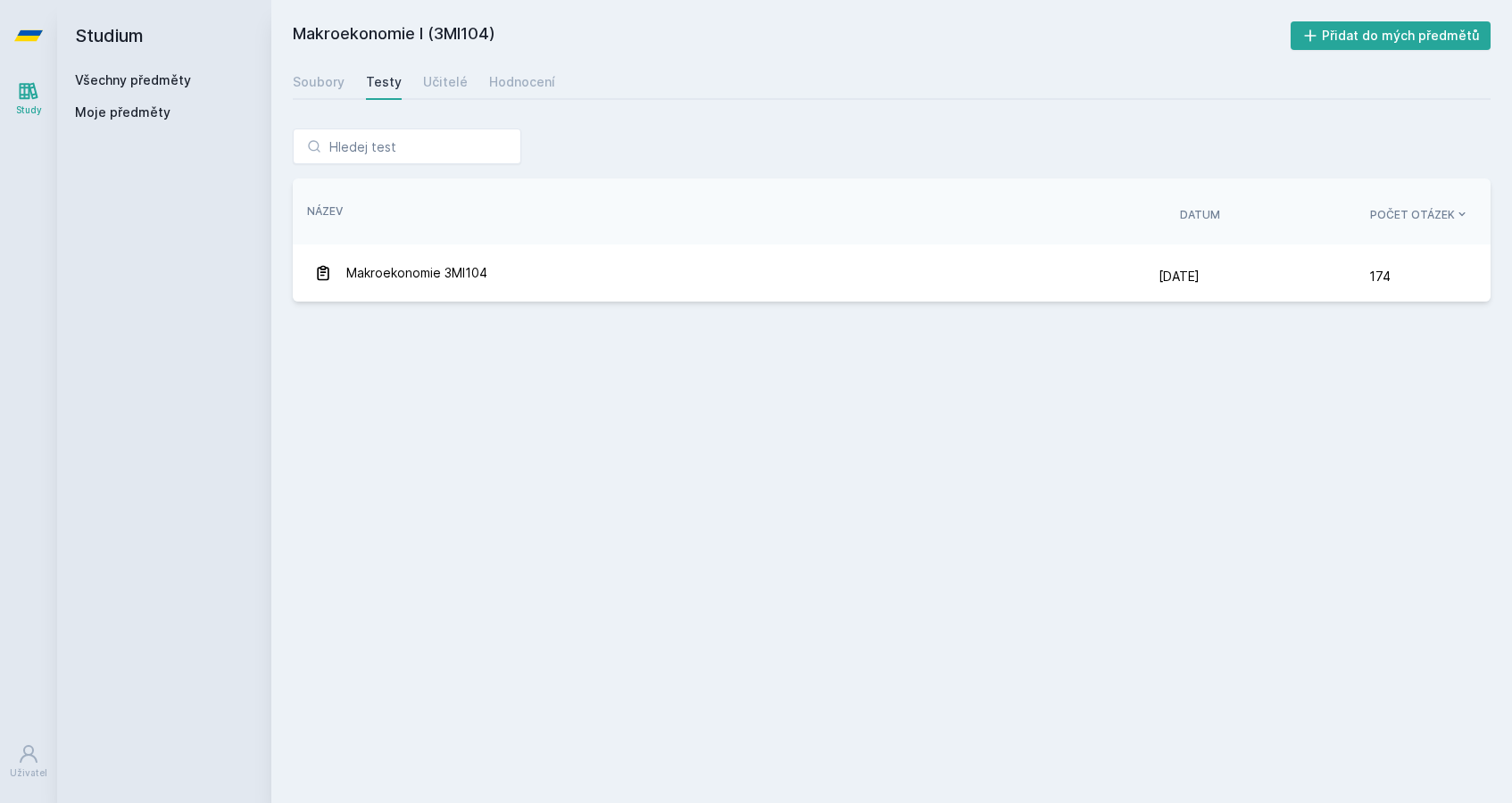
click at [28, 88] on icon at bounding box center [28, 91] width 19 height 17
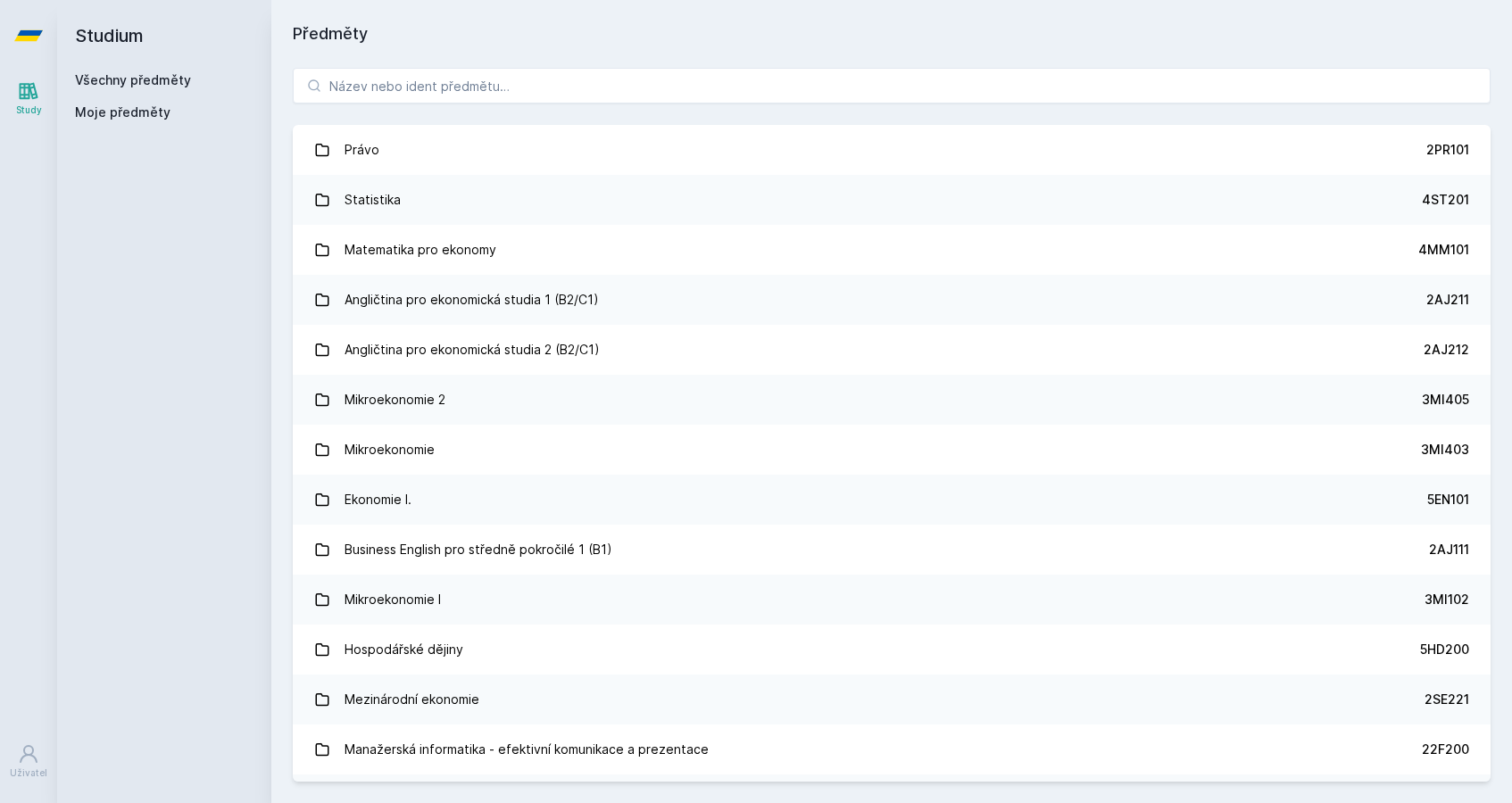
click at [153, 80] on link "Všechny předměty" at bounding box center [133, 79] width 116 height 15
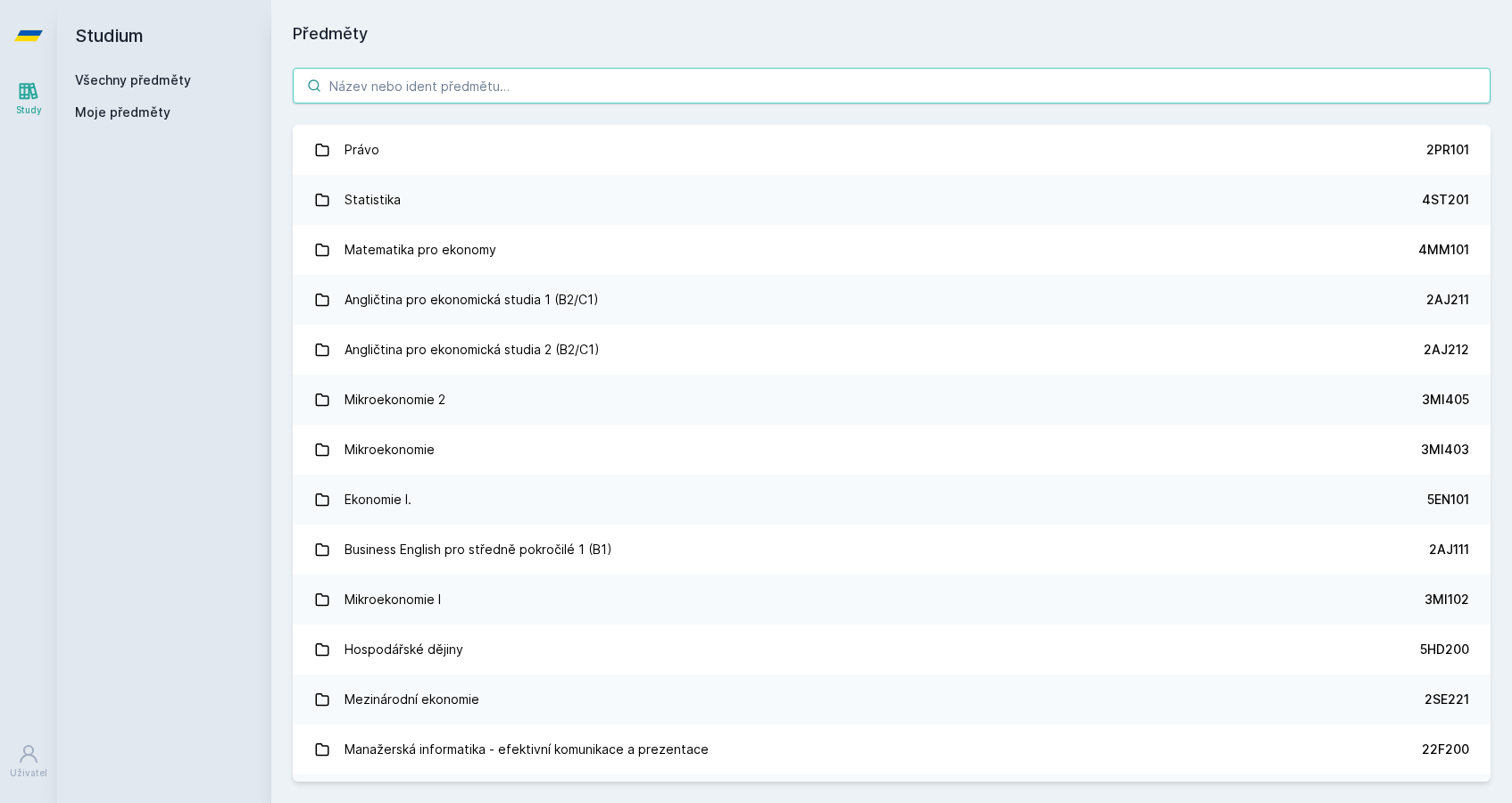
click at [373, 85] on input "search" at bounding box center [891, 85] width 1198 height 35
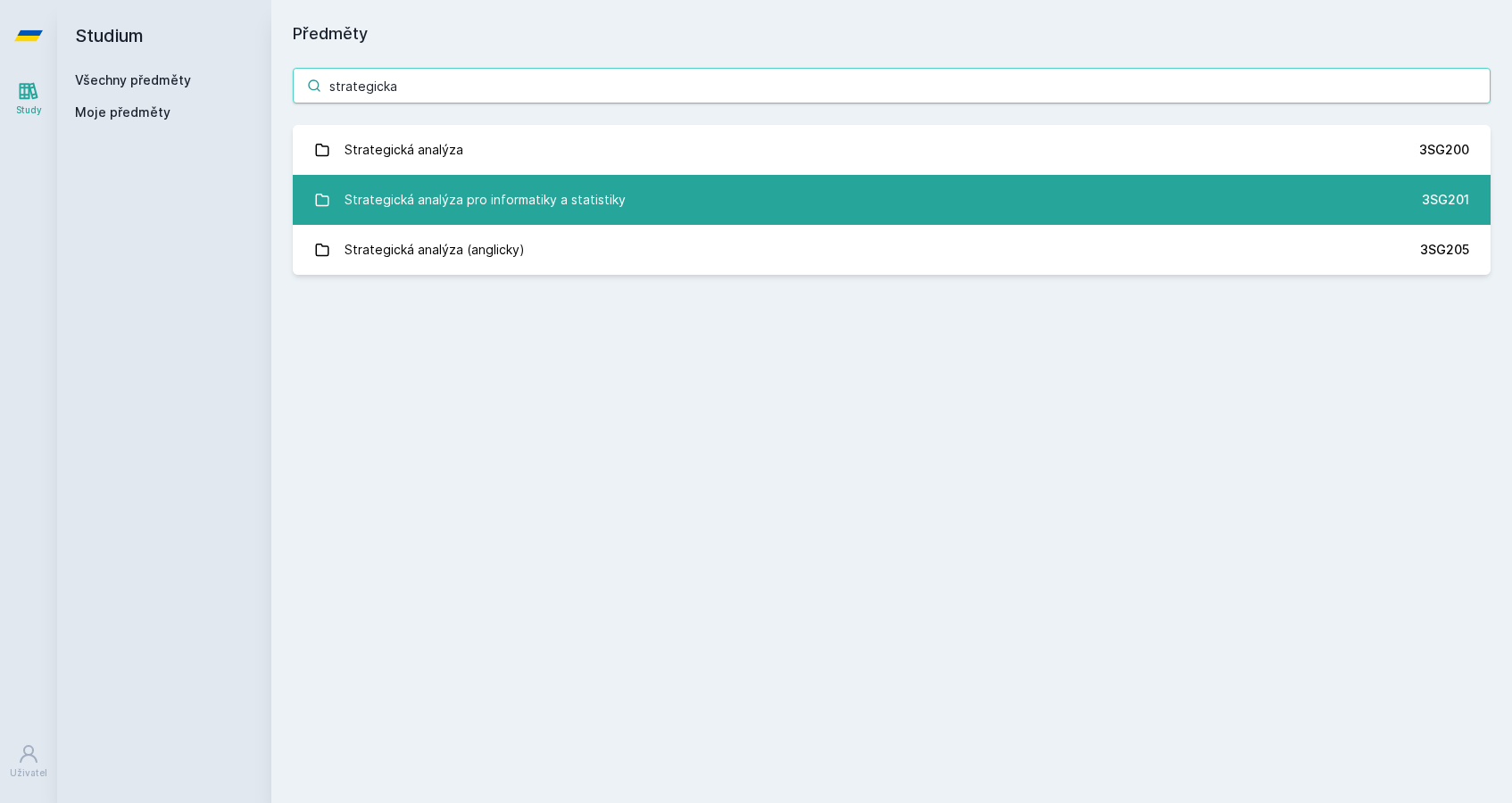
type input "strategicka"
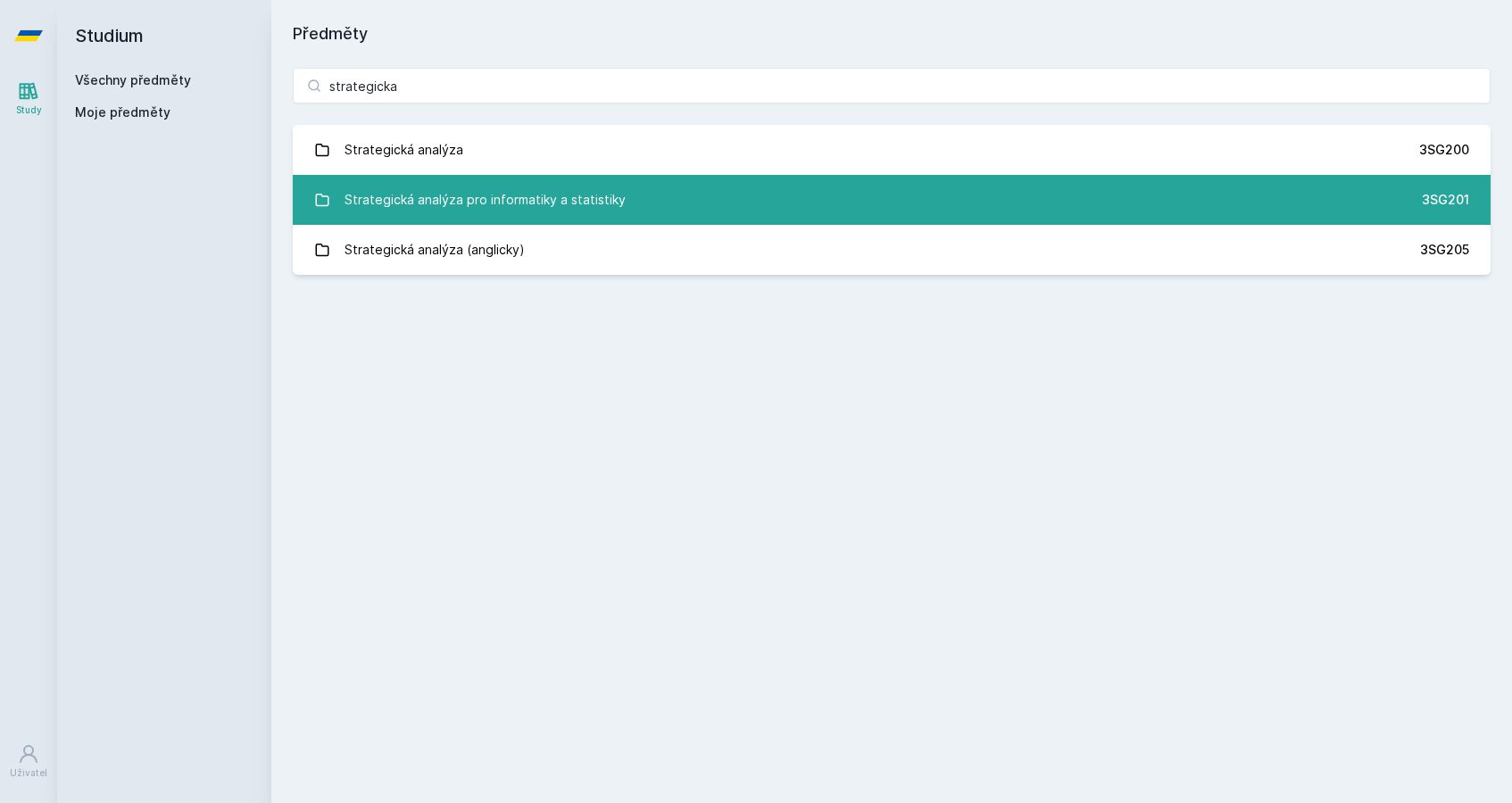
click at [510, 197] on div "Strategická analýza pro informatiky a statistiky" at bounding box center [485, 200] width 281 height 35
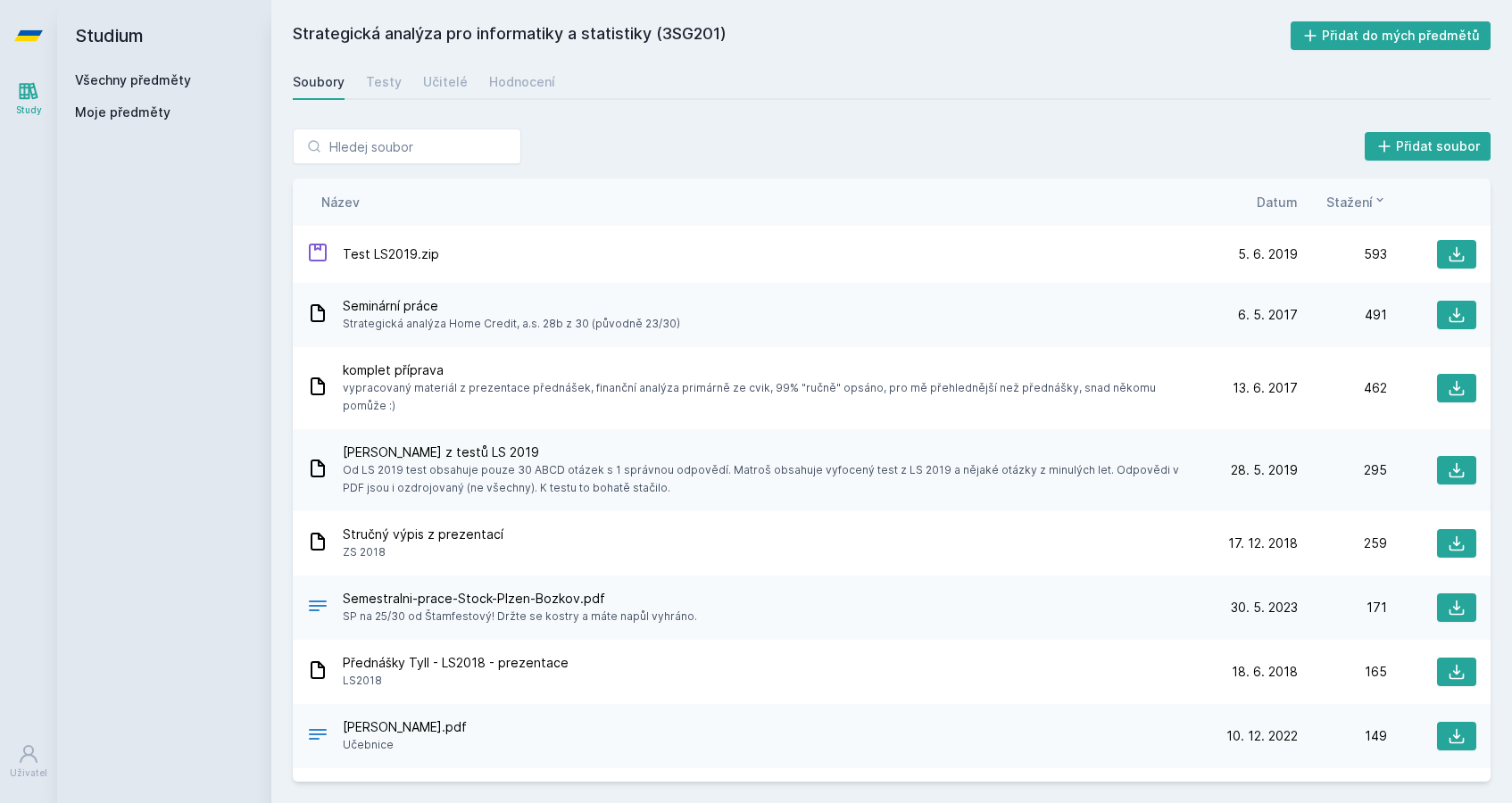
click at [1274, 204] on span "Datum" at bounding box center [1277, 202] width 41 height 19
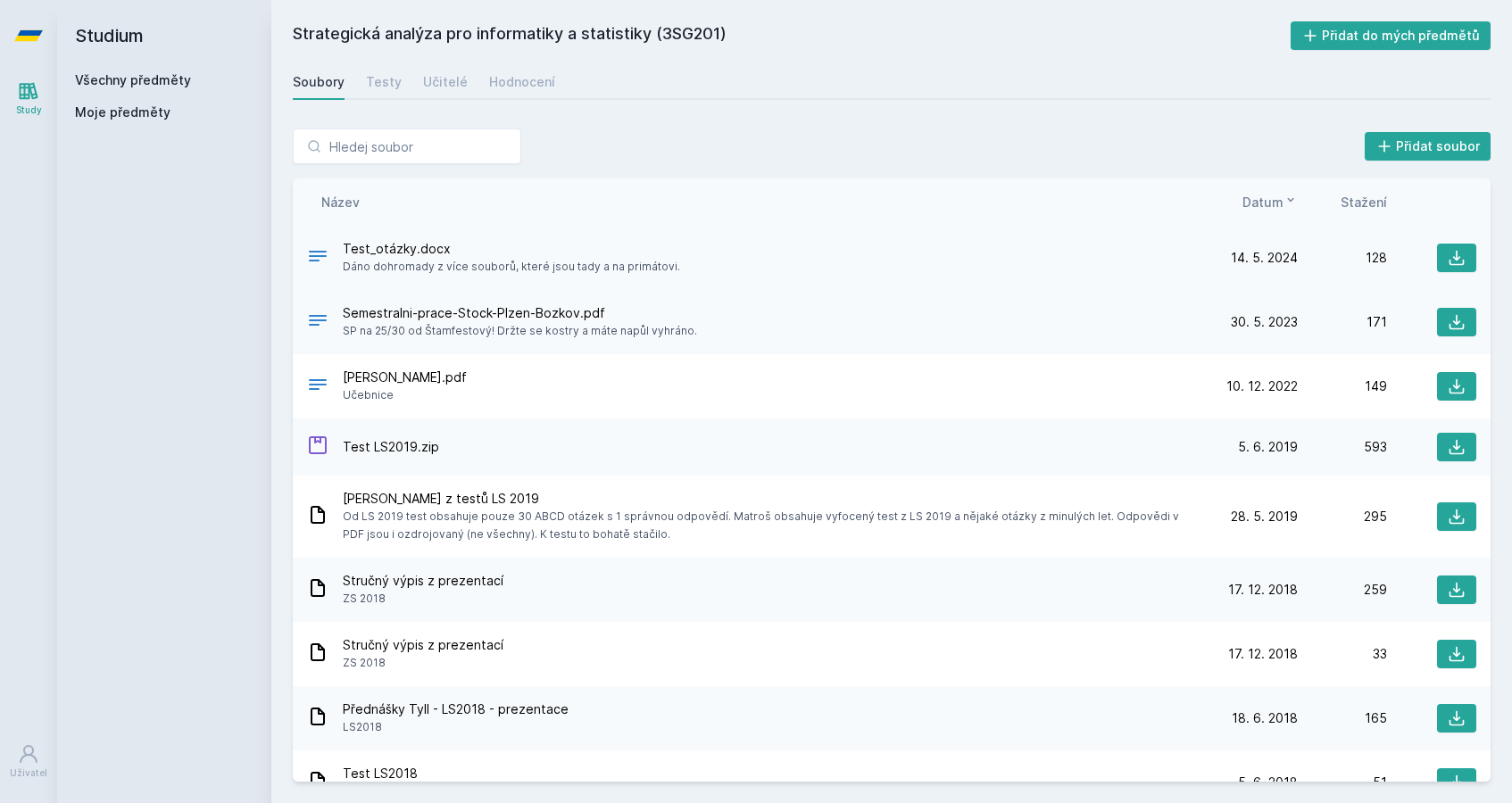
click at [481, 267] on span "Dáno dohromady z více souborů, které jsou tady a na primátovi." at bounding box center [511, 266] width 337 height 18
click at [1463, 268] on button at bounding box center [1456, 258] width 39 height 28
click at [472, 85] on div "Soubory Testy Učitelé Hodnocení" at bounding box center [891, 82] width 1198 height 35
click at [454, 85] on div "Učitelé" at bounding box center [446, 82] width 45 height 18
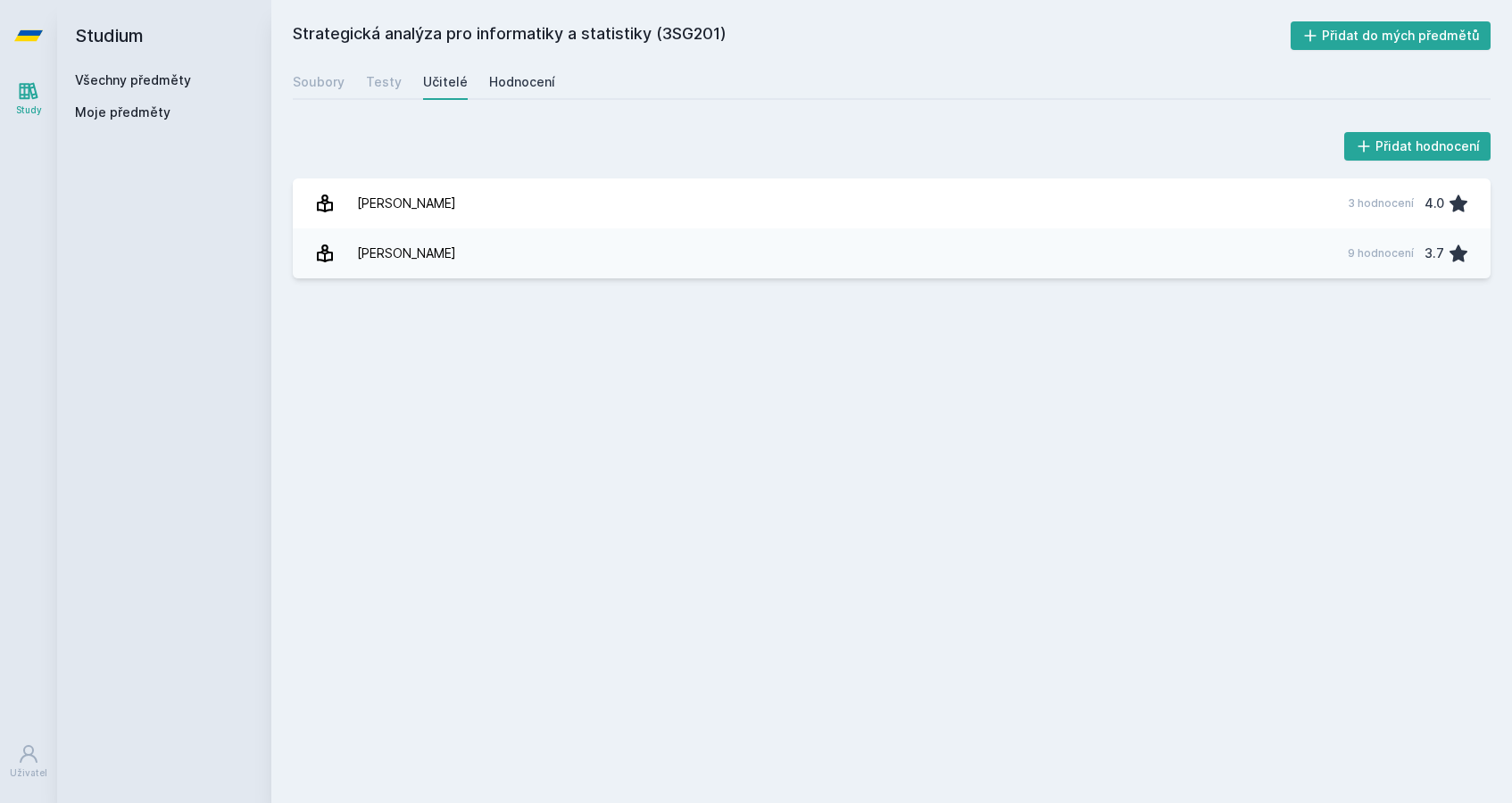
click at [518, 75] on div "Hodnocení" at bounding box center [521, 82] width 66 height 18
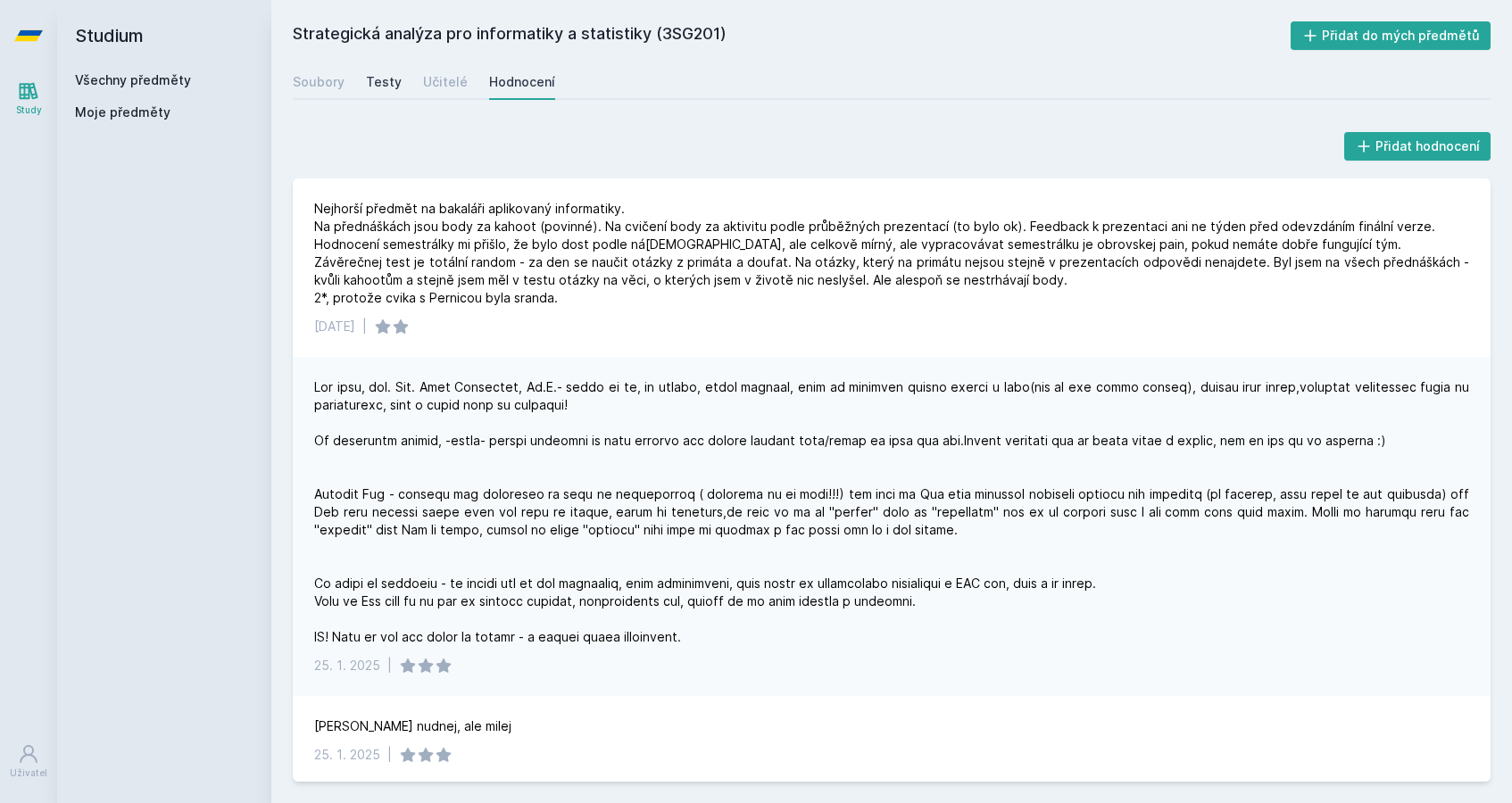
click at [368, 65] on link "Testy" at bounding box center [384, 82] width 35 height 35
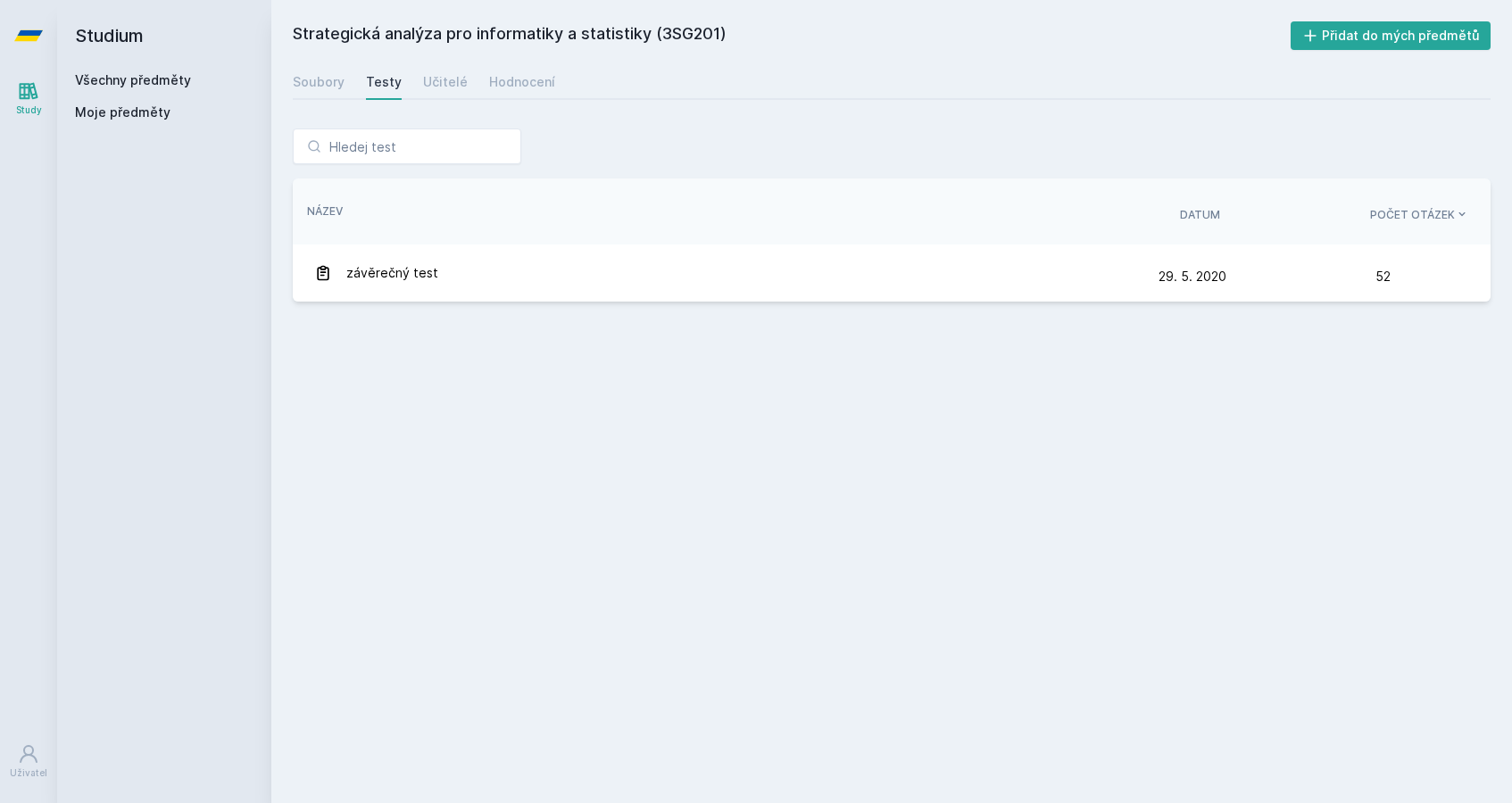
click at [477, 90] on div "Soubory Testy Učitelé Hodnocení" at bounding box center [891, 82] width 1198 height 35
click at [492, 90] on div "Hodnocení" at bounding box center [521, 82] width 66 height 18
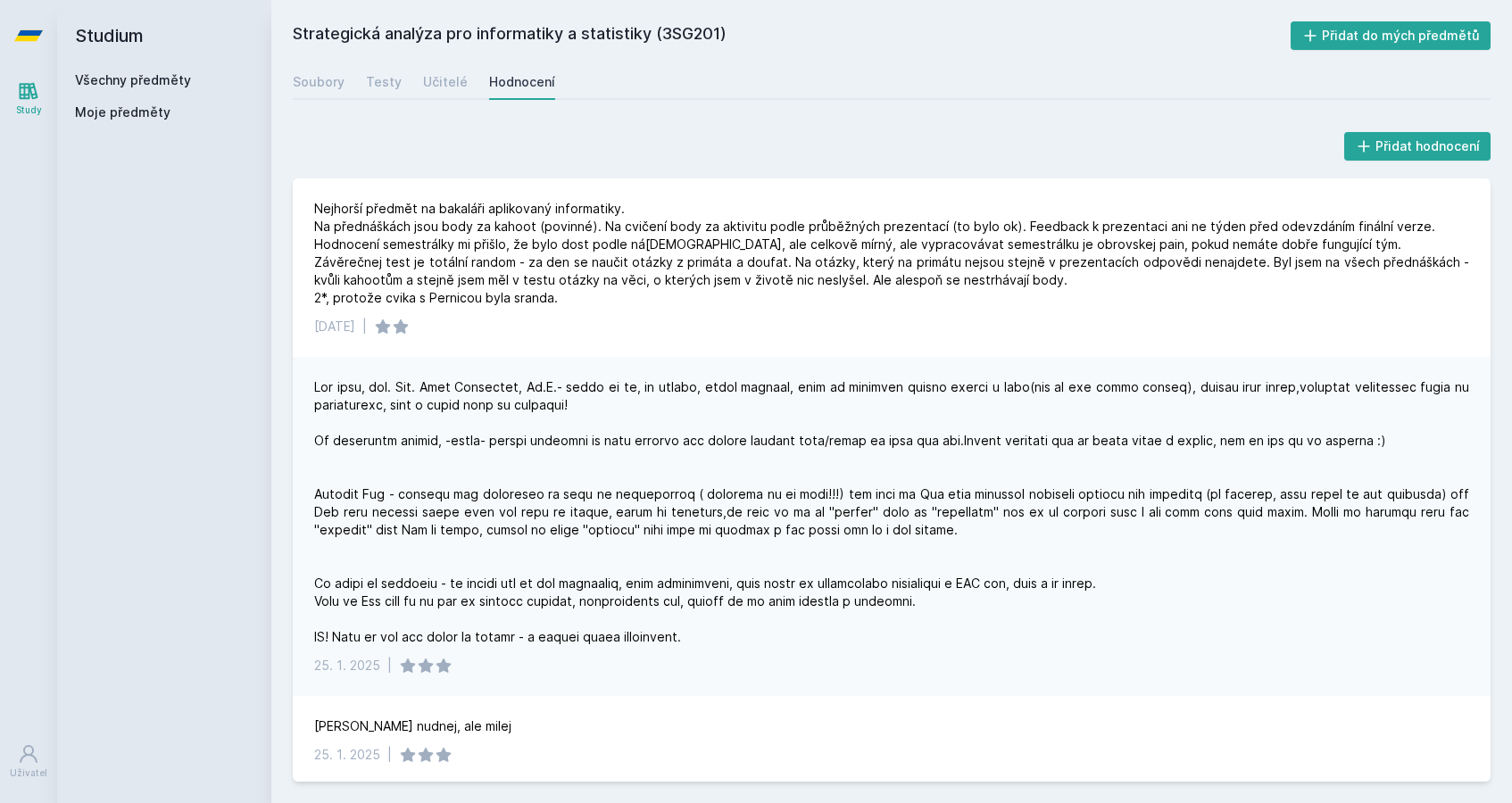
click at [81, 80] on link "Všechny předměty" at bounding box center [133, 79] width 116 height 15
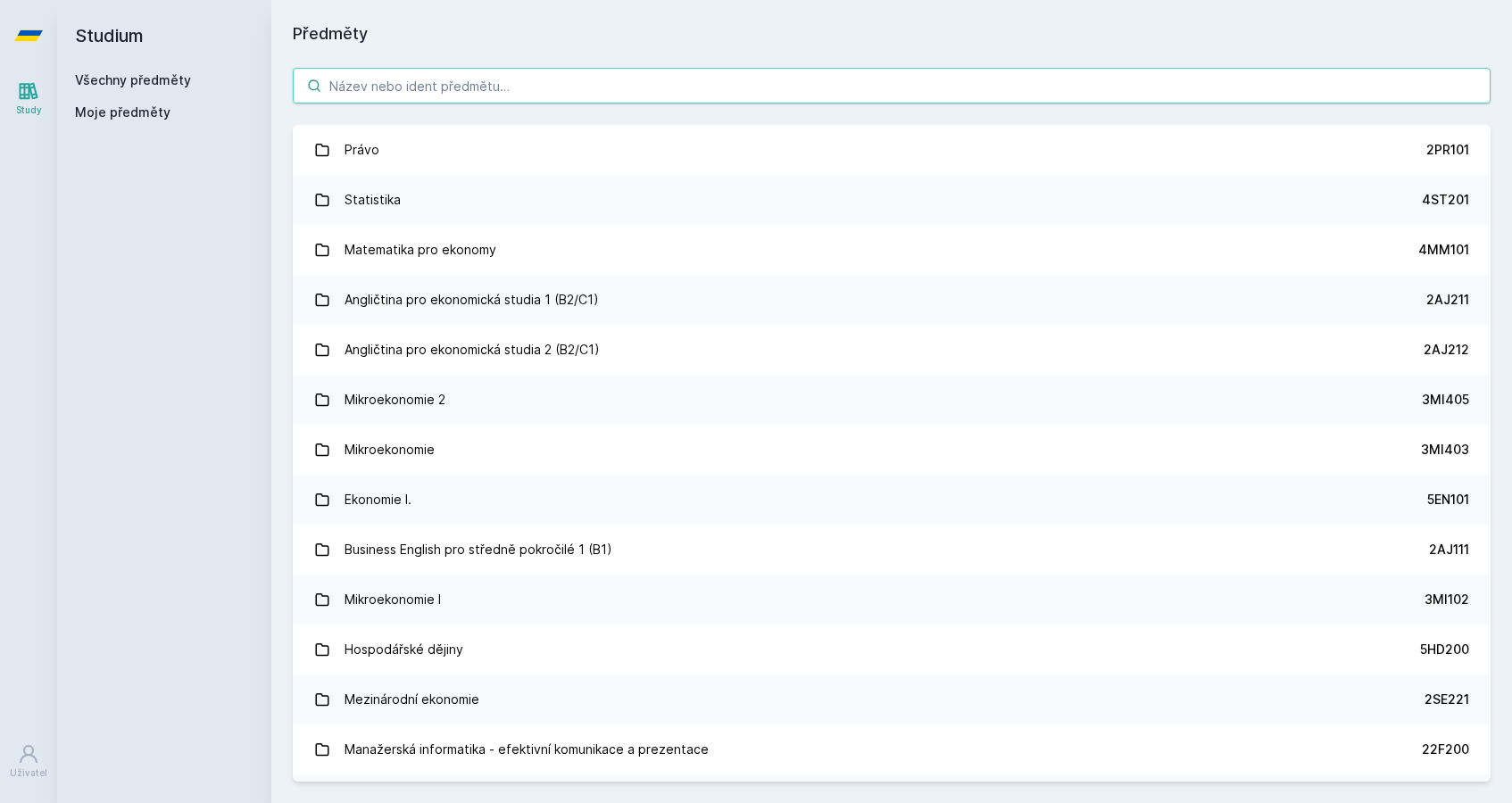
click at [412, 89] on input "search" at bounding box center [891, 85] width 1198 height 35
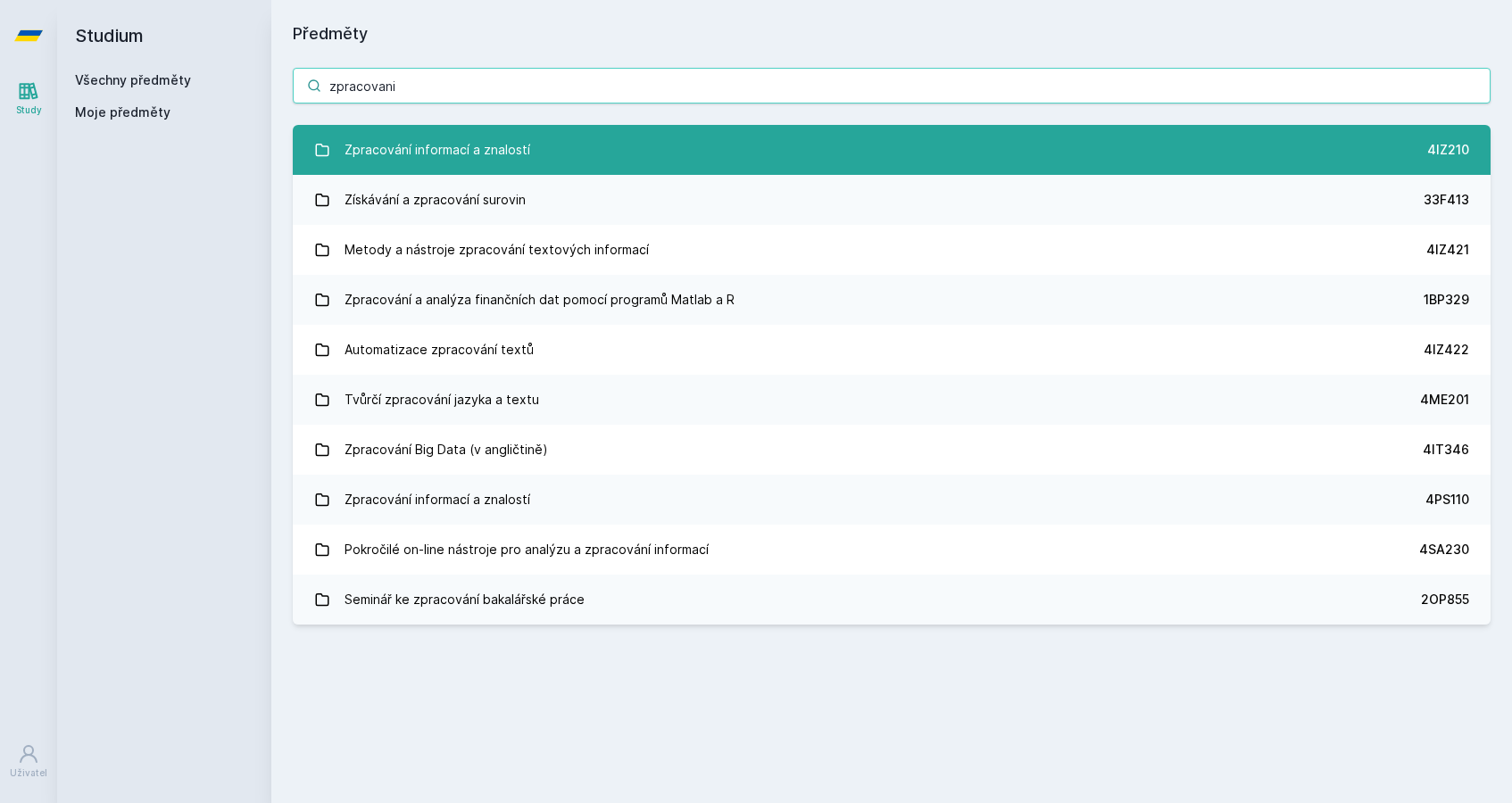
type input "zpracovani"
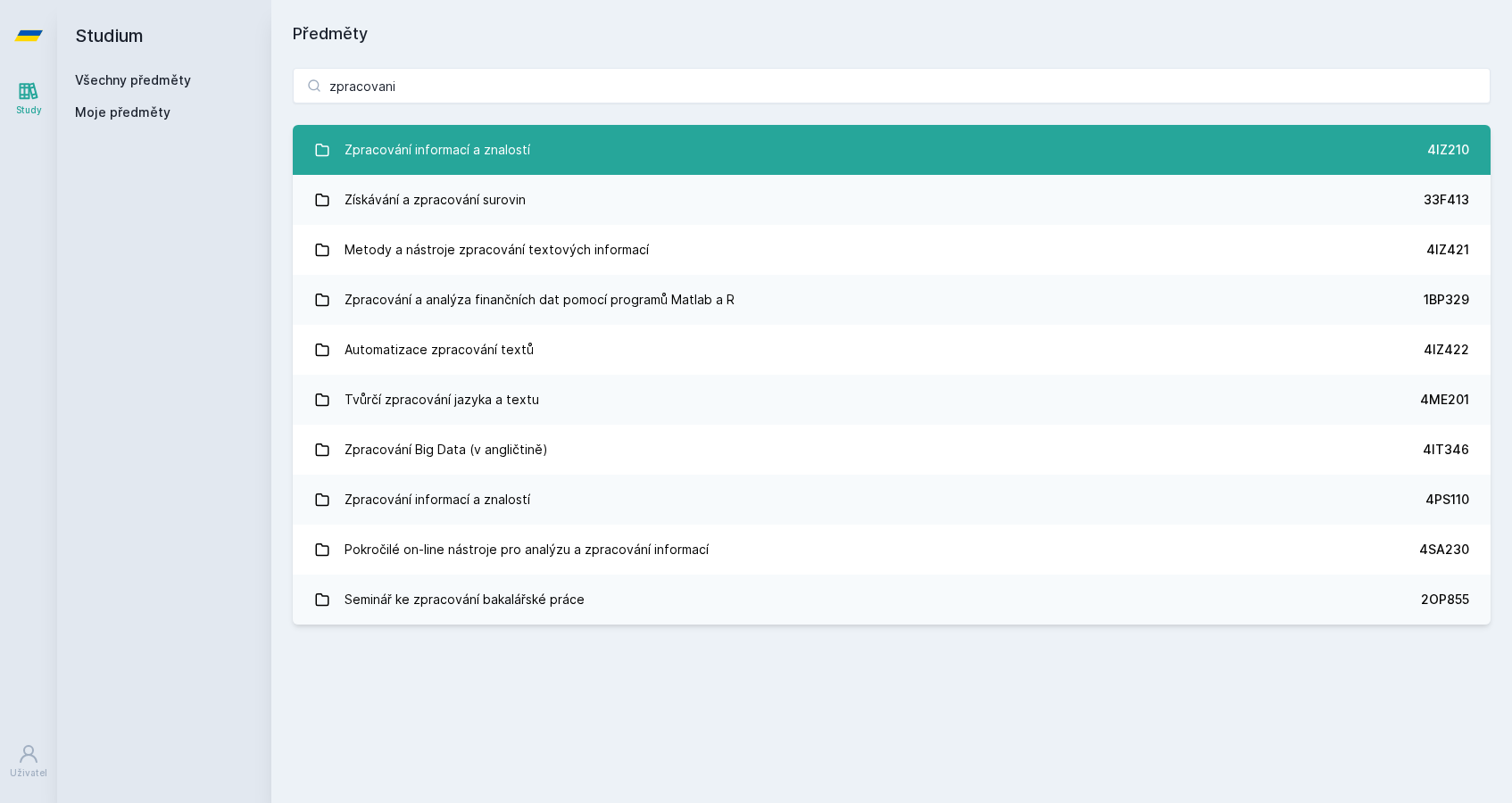
click at [522, 162] on div "Zpracování informací a znalostí" at bounding box center [438, 150] width 186 height 35
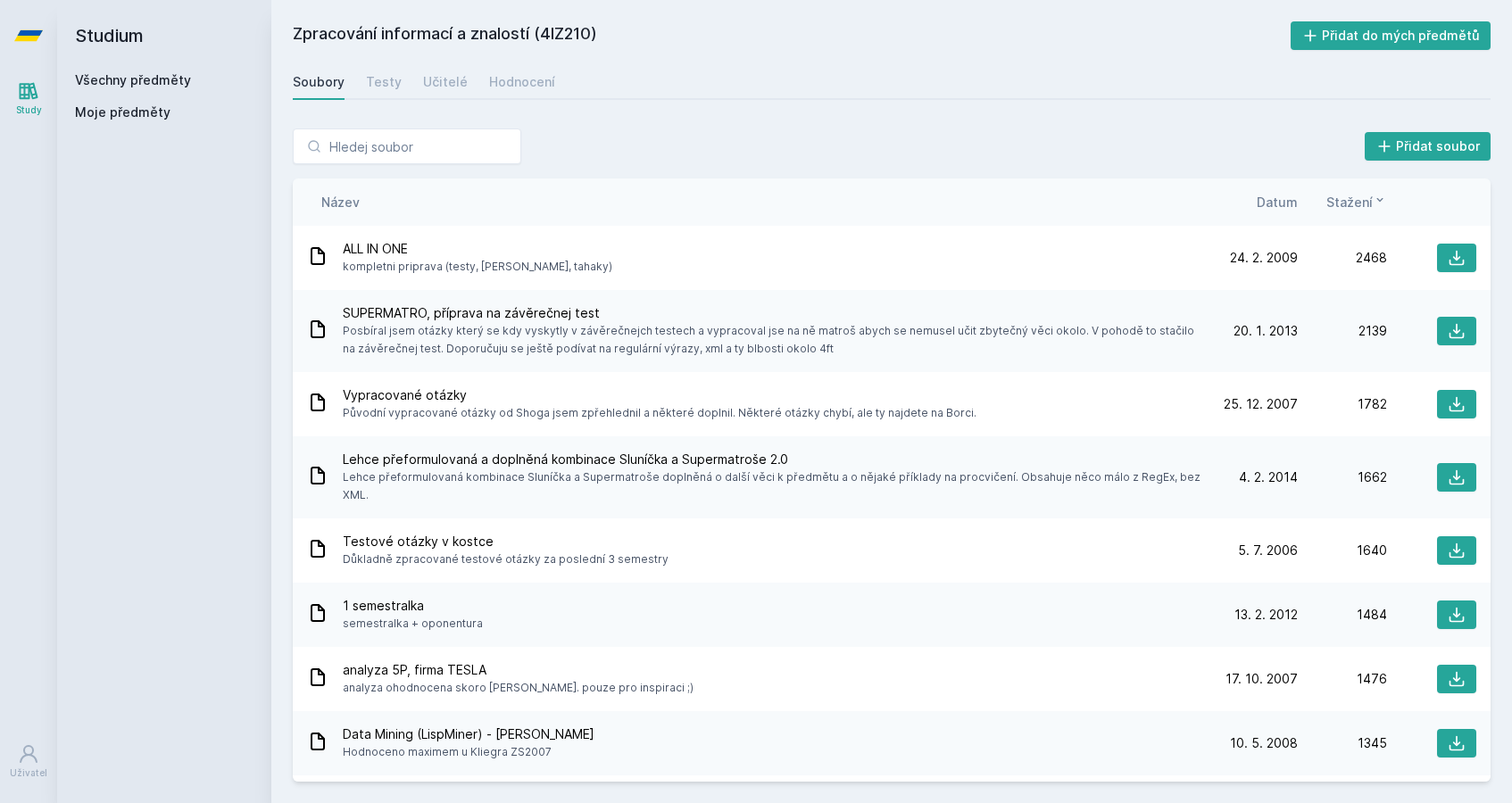
click at [1275, 194] on span "Datum" at bounding box center [1277, 202] width 41 height 19
